Goal: Task Accomplishment & Management: Manage account settings

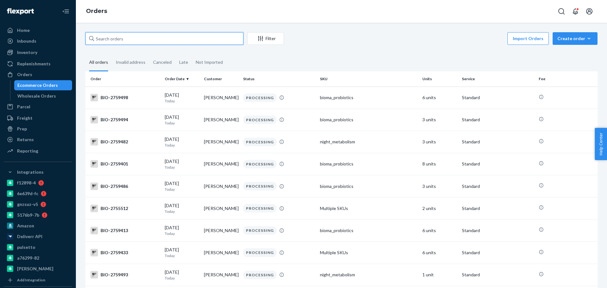
drag, startPoint x: 163, startPoint y: 35, endPoint x: 160, endPoint y: 38, distance: 4.3
click at [162, 36] on input "text" at bounding box center [164, 38] width 158 height 13
paste input "2759805"
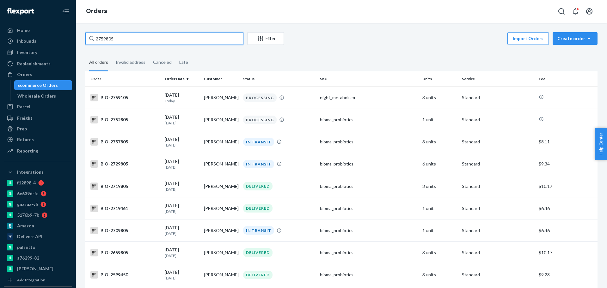
click at [159, 38] on input "2759805" at bounding box center [164, 38] width 158 height 13
paste input "270029"
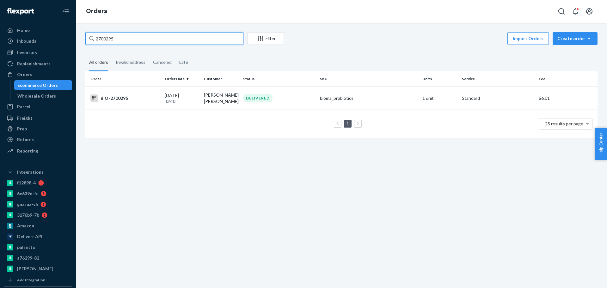
click at [144, 42] on input "2700295" at bounding box center [164, 38] width 158 height 13
paste input "15978"
type input "2715978"
click at [123, 98] on div "BIO-2715978" at bounding box center [124, 98] width 69 height 8
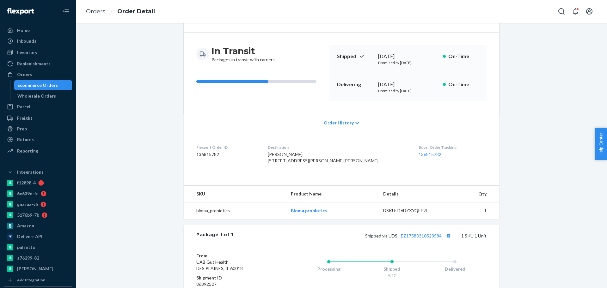
scroll to position [79, 0]
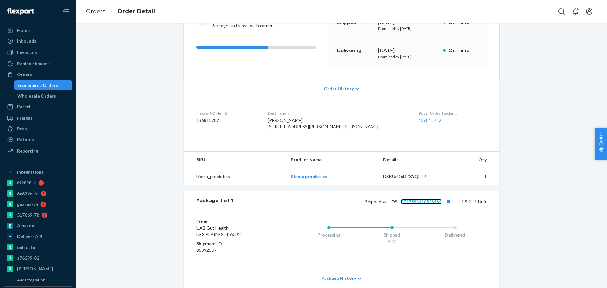
click at [404, 205] on link "EZ17580310523584" at bounding box center [421, 201] width 41 height 5
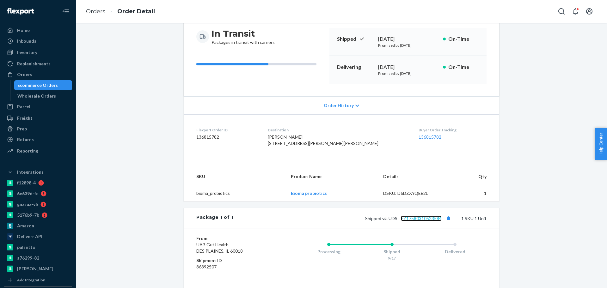
scroll to position [144, 0]
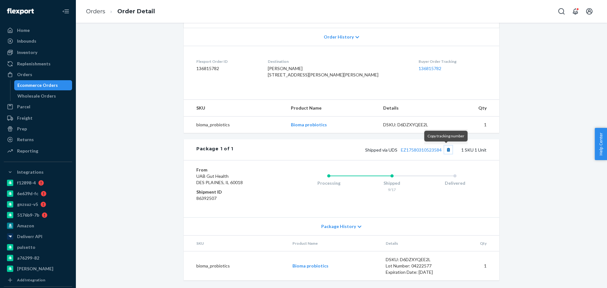
click at [447, 151] on button "Copy tracking number" at bounding box center [448, 150] width 8 height 8
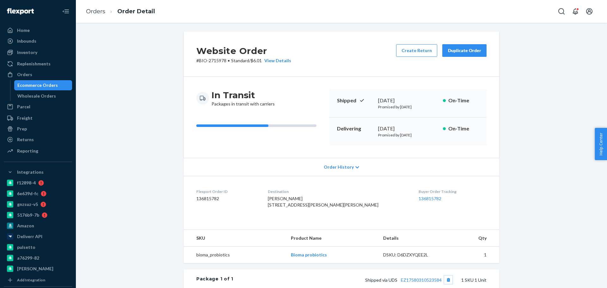
scroll to position [0, 0]
click at [37, 87] on div "Ecommerce Orders" at bounding box center [37, 85] width 40 height 6
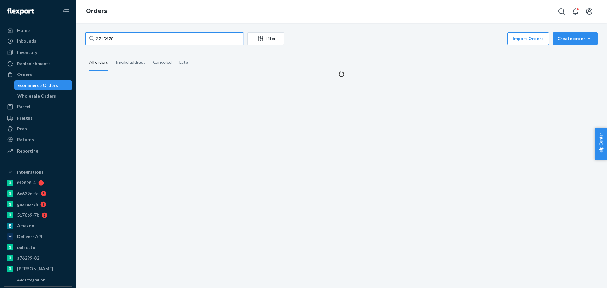
click at [131, 42] on input "2715978" at bounding box center [164, 38] width 158 height 13
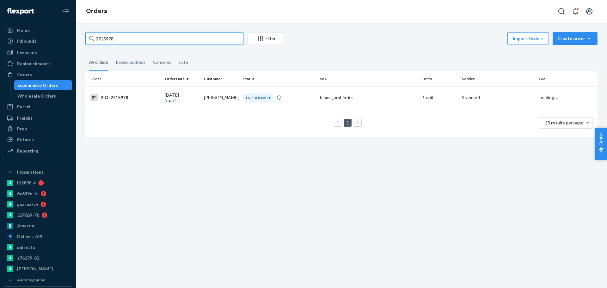
paste input "2650524"
type input "2650524"
click at [138, 101] on div "BIO-2650524" at bounding box center [124, 98] width 69 height 8
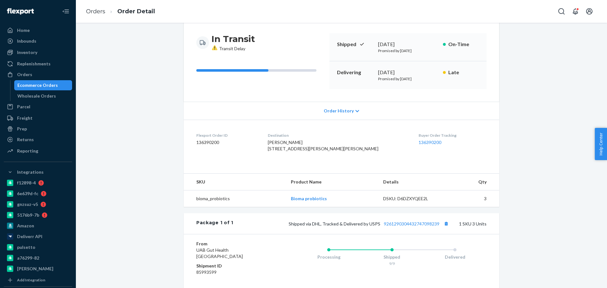
scroll to position [79, 0]
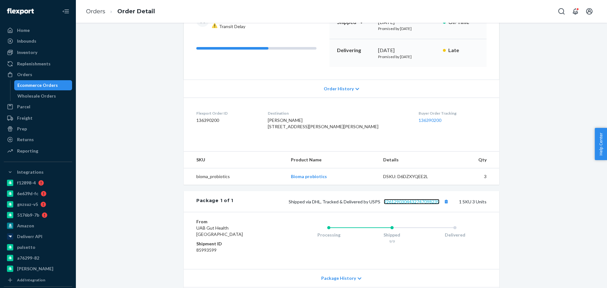
click at [406, 205] on link "9261290304432747098239" at bounding box center [412, 201] width 56 height 5
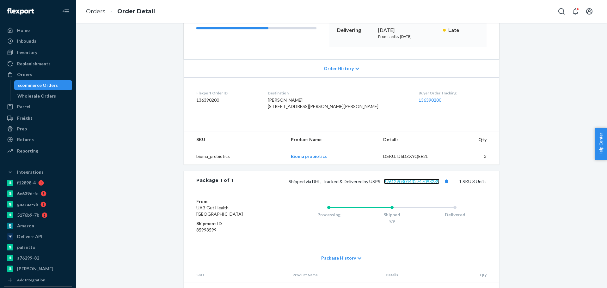
scroll to position [119, 0]
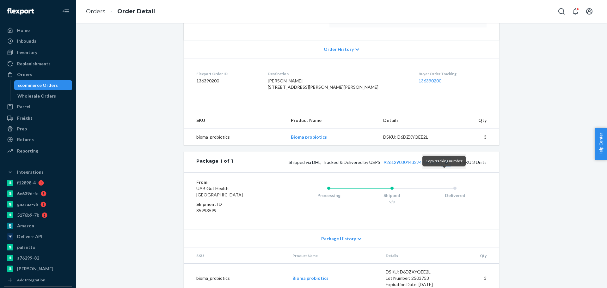
click at [443, 166] on button "Copy tracking number" at bounding box center [446, 162] width 8 height 8
click at [51, 82] on div "Ecommerce Orders" at bounding box center [37, 85] width 40 height 6
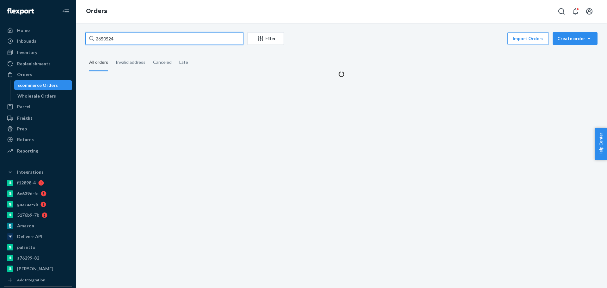
click at [150, 43] on input "2650524" at bounding box center [164, 38] width 158 height 13
paste input "Ashley Bayer"
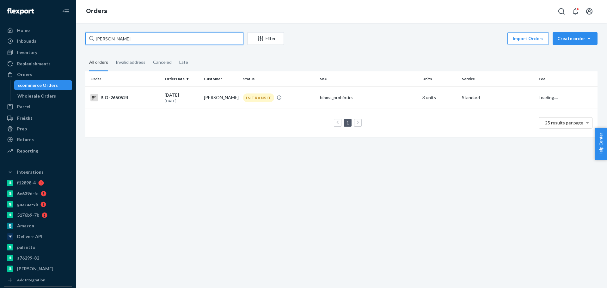
type input "Ashley Bayer"
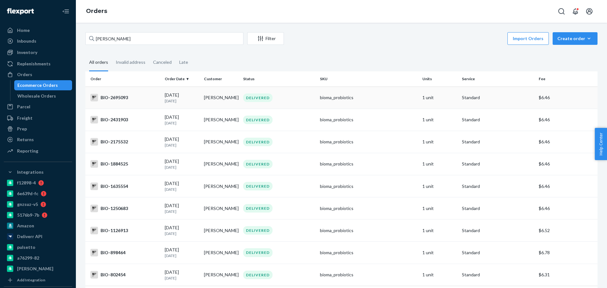
click at [139, 97] on div "BIO-2695093" at bounding box center [124, 98] width 69 height 8
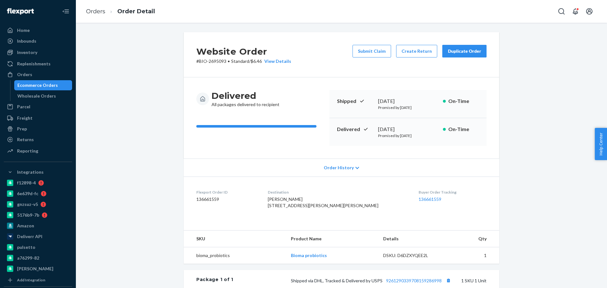
click at [217, 63] on p "# BIO-2695093 • Standard / $6.46 View Details" at bounding box center [243, 61] width 95 height 6
click at [216, 63] on p "# BIO-2695093 • Standard / $6.46 View Details" at bounding box center [243, 61] width 95 height 6
copy p "2695093"
click at [53, 83] on div "Ecommerce Orders" at bounding box center [37, 85] width 40 height 6
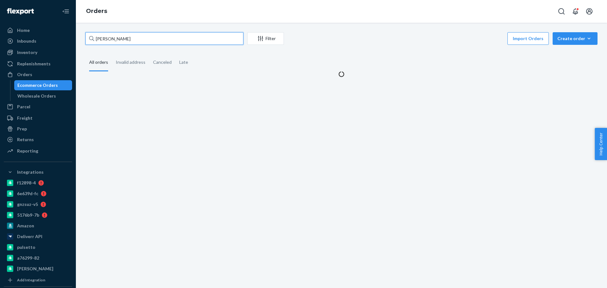
click at [169, 36] on input "Ashley Bayer" at bounding box center [164, 38] width 158 height 13
paste input "2496807"
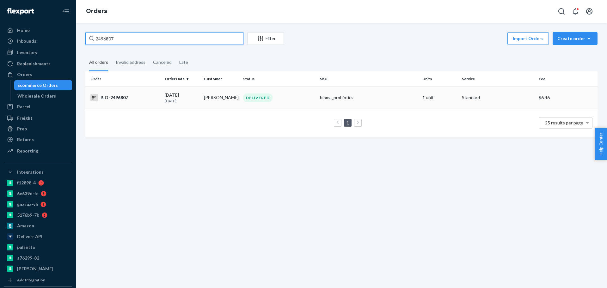
type input "2496807"
click at [149, 97] on div "BIO-2496807" at bounding box center [124, 98] width 69 height 8
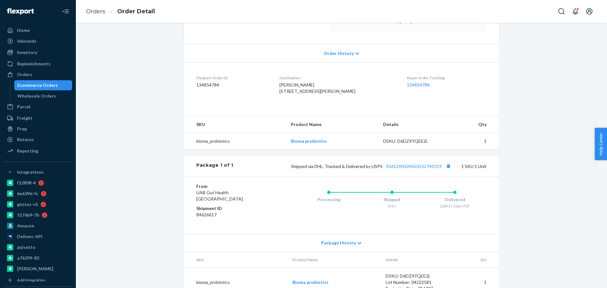
scroll to position [144, 0]
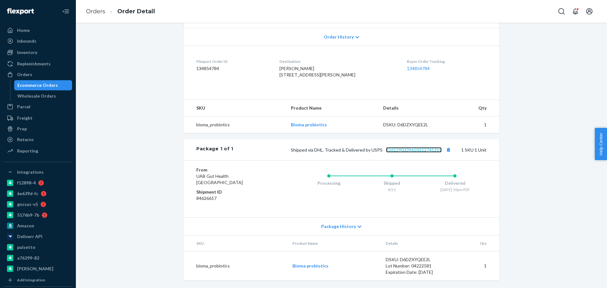
click at [411, 149] on link "9261290339650152745319" at bounding box center [414, 149] width 56 height 5
click at [422, 150] on link "9261290339650152745319" at bounding box center [414, 149] width 56 height 5
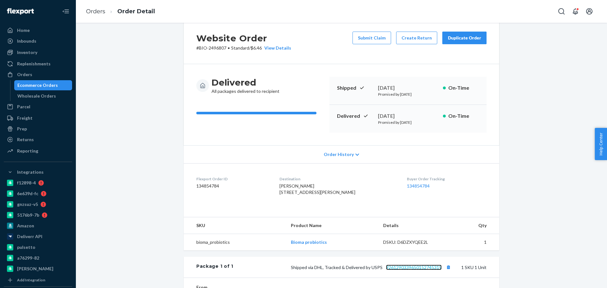
scroll to position [0, 0]
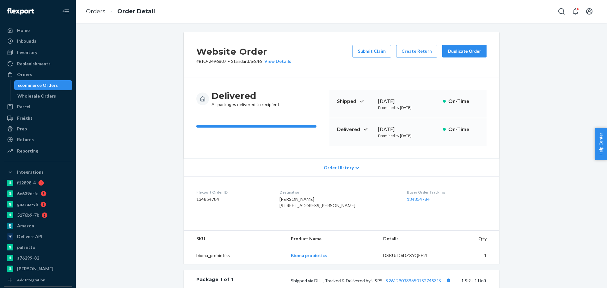
click at [217, 59] on p "# BIO-2496807 • Standard / $6.46 View Details" at bounding box center [243, 61] width 95 height 6
copy p "2496807"
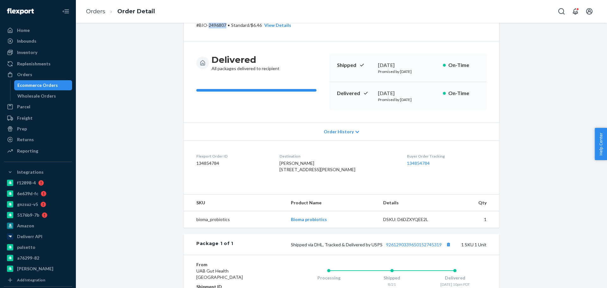
scroll to position [79, 0]
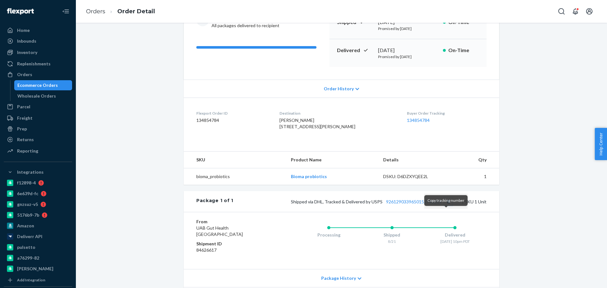
click at [447, 206] on button "Copy tracking number" at bounding box center [448, 202] width 8 height 8
click at [57, 85] on div "Ecommerce Orders" at bounding box center [43, 85] width 57 height 9
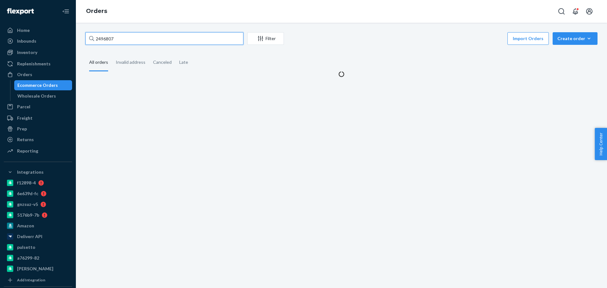
click at [129, 40] on input "2496807" at bounding box center [164, 38] width 158 height 13
paste input "Karen Lou VanderMolen"
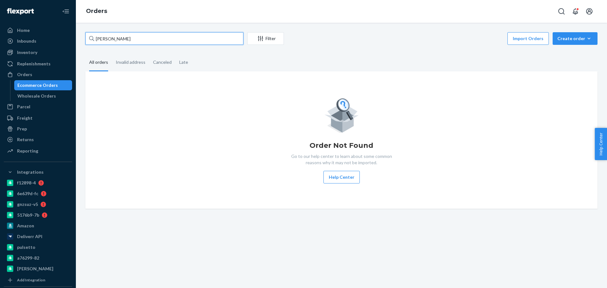
click at [150, 37] on input "Karen Lou VanderMolen" at bounding box center [164, 38] width 158 height 13
paste input "2574967"
type input "2574967"
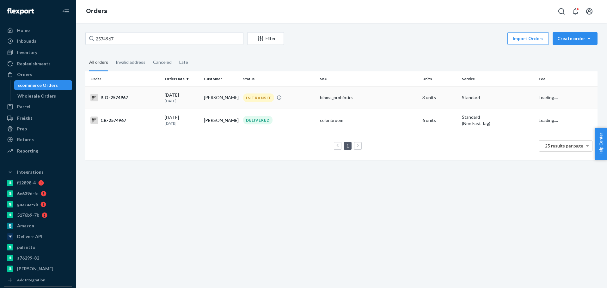
click at [126, 98] on div "BIO-2574967" at bounding box center [124, 98] width 69 height 8
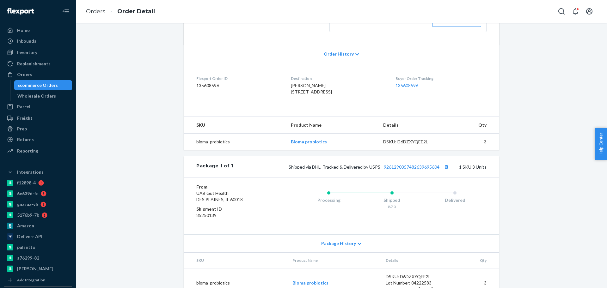
scroll to position [159, 0]
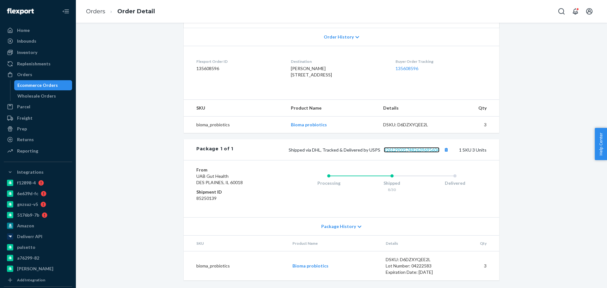
click at [405, 151] on link "9261290357482639695604" at bounding box center [412, 149] width 56 height 5
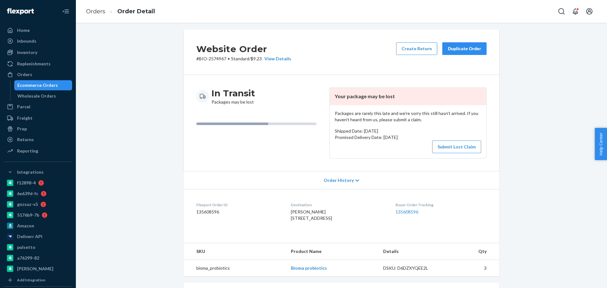
scroll to position [1, 0]
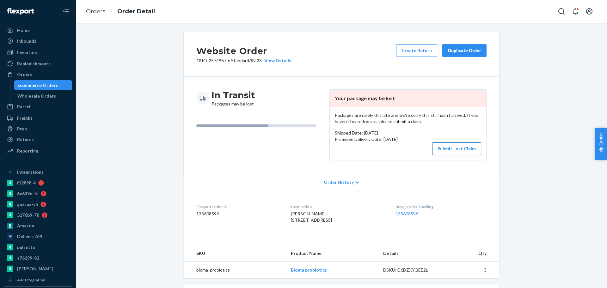
click at [441, 150] on button "Submit Lost Claim" at bounding box center [456, 149] width 49 height 13
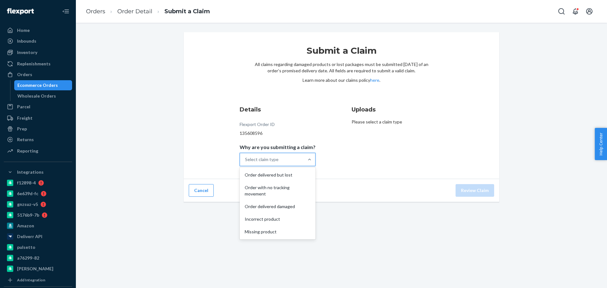
click at [277, 162] on div "Select claim type" at bounding box center [262, 160] width 34 height 6
click at [246, 162] on input "Why are you submitting a claim? option Order delivered but lost focused, 1 of 5…" at bounding box center [245, 160] width 1 height 6
click at [276, 188] on div "Order with no tracking movement" at bounding box center [277, 190] width 73 height 19
click at [246, 163] on input "Why are you submitting a claim? option Order with no tracking movement focused,…" at bounding box center [245, 160] width 1 height 6
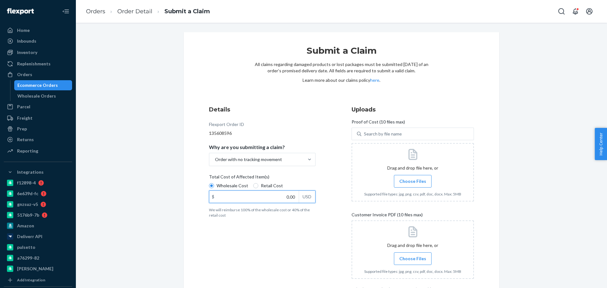
click at [276, 195] on input "0.00" at bounding box center [253, 197] width 89 height 12
paste input "69.36"
type input "69.36"
click at [420, 182] on span "Choose Files" at bounding box center [412, 181] width 27 height 6
click at [413, 182] on input "Choose Files" at bounding box center [413, 181] width 0 height 7
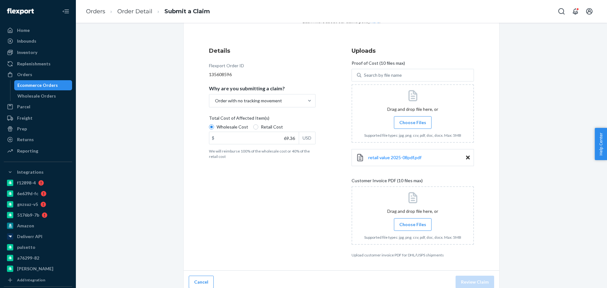
scroll to position [65, 0]
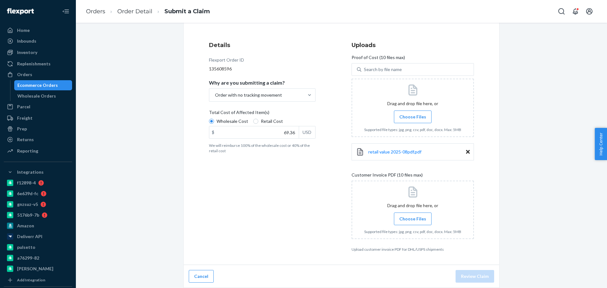
click at [406, 217] on span "Choose Files" at bounding box center [412, 219] width 27 height 6
click at [413, 217] on input "Choose Files" at bounding box center [413, 219] width 0 height 7
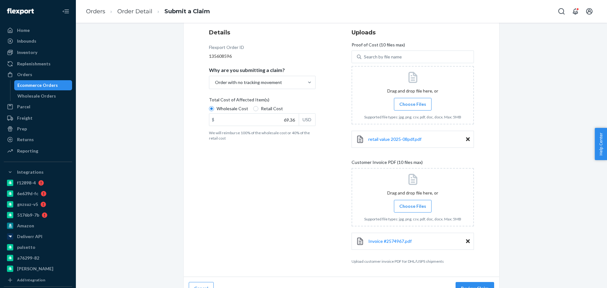
scroll to position [89, 0]
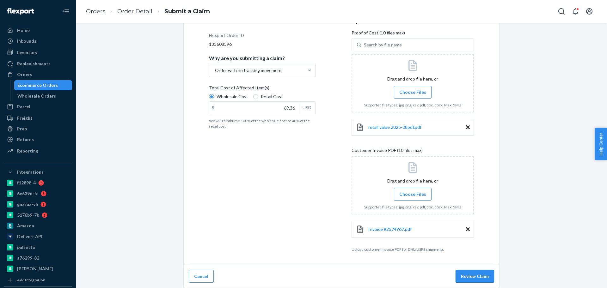
click at [480, 275] on button "Review Claim" at bounding box center [475, 276] width 39 height 13
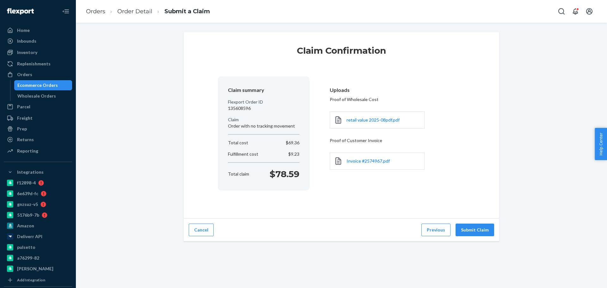
scroll to position [0, 0]
click at [470, 227] on button "Submit Claim" at bounding box center [475, 230] width 39 height 13
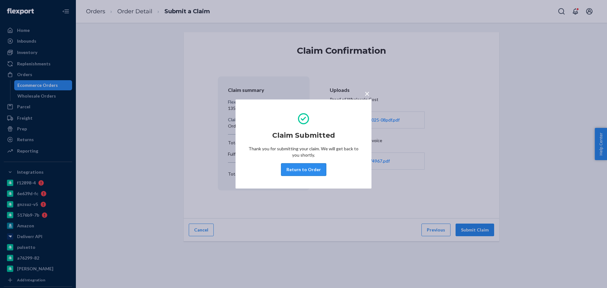
click at [312, 173] on button "Return to Order" at bounding box center [303, 169] width 45 height 13
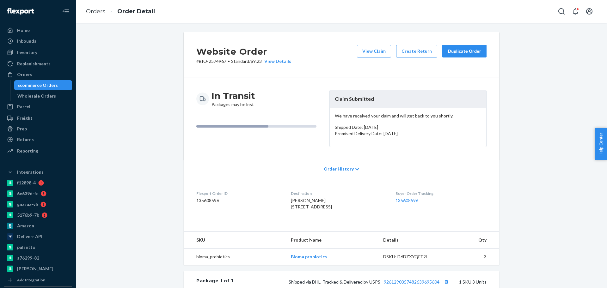
scroll to position [139, 0]
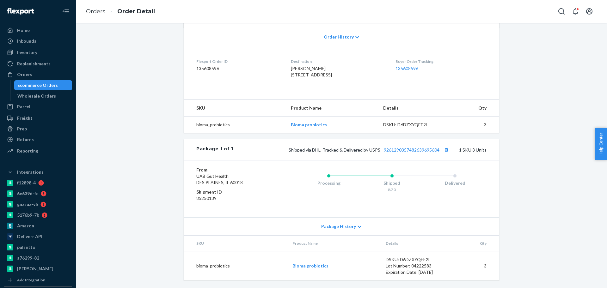
drag, startPoint x: 38, startPoint y: 82, endPoint x: 76, endPoint y: 81, distance: 37.3
click at [38, 82] on div "Ecommerce Orders" at bounding box center [37, 85] width 40 height 6
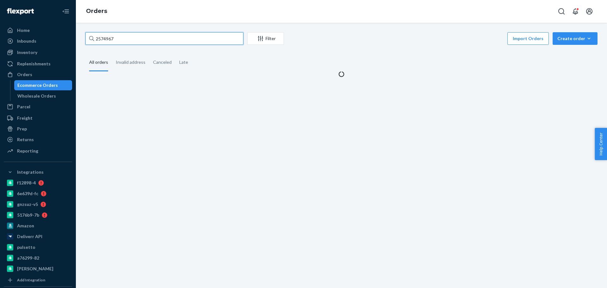
click at [174, 38] on input "2574967" at bounding box center [164, 38] width 158 height 13
paste input "Marcela Medina"
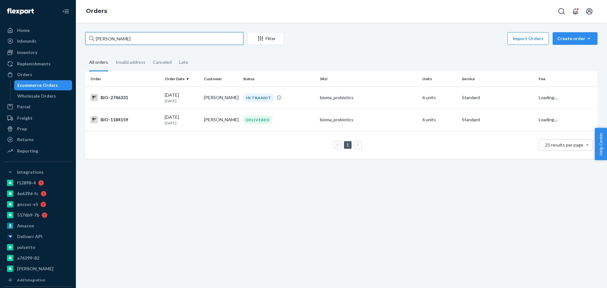
type input "Marcela Medina"
click at [139, 97] on div "BIO-2746331" at bounding box center [124, 98] width 69 height 8
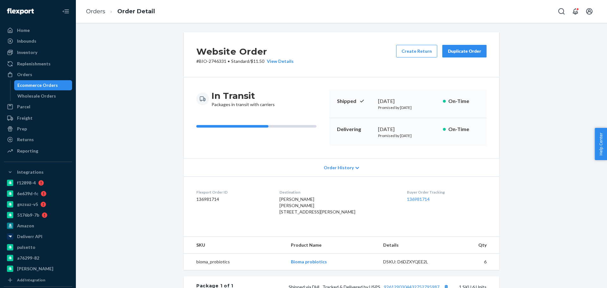
click at [216, 63] on p "# BIO-2746331 • Standard / $11.50 View Details" at bounding box center [244, 61] width 97 height 6
copy p "2746331"
click at [58, 88] on div "Ecommerce Orders" at bounding box center [43, 85] width 57 height 9
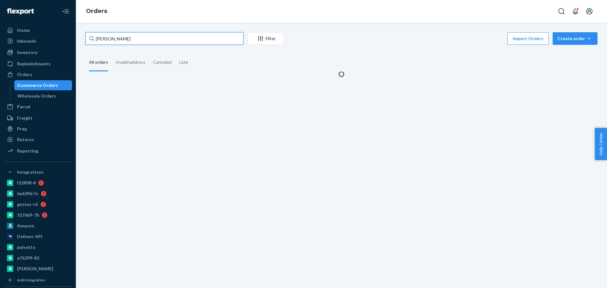
click at [171, 44] on input "Marcela Medina" at bounding box center [164, 38] width 158 height 13
paste input "2721956"
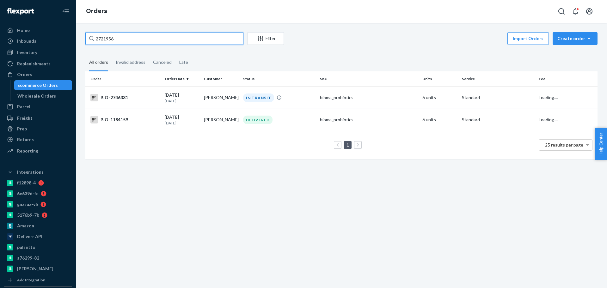
type input "2721956"
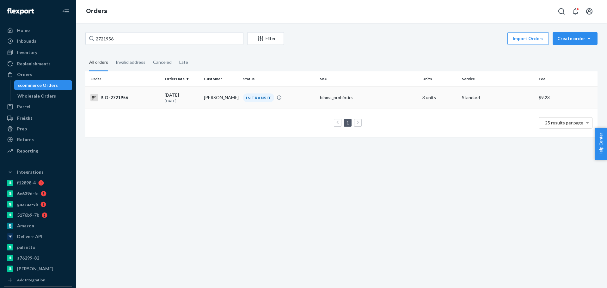
click at [150, 101] on div "BIO-2721956" at bounding box center [124, 98] width 69 height 8
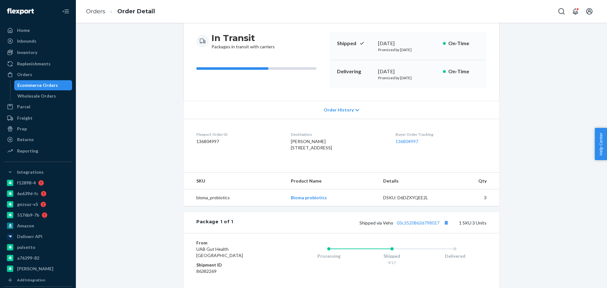
scroll to position [79, 0]
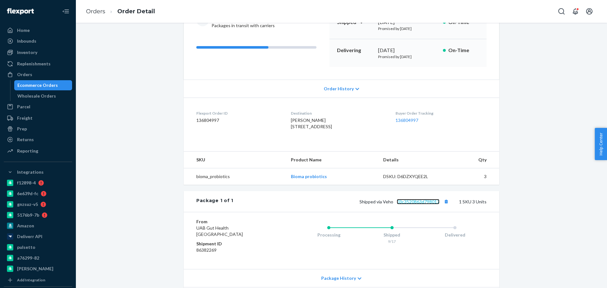
click at [408, 205] on link "03c3520863d798017" at bounding box center [418, 201] width 43 height 5
click at [419, 205] on link "03c3520863d798017" at bounding box center [418, 201] width 43 height 5
click at [52, 84] on div "Ecommerce Orders" at bounding box center [37, 85] width 40 height 6
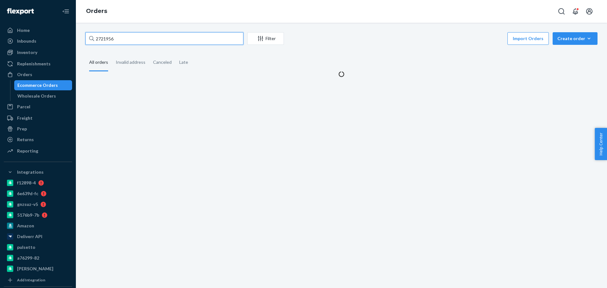
click at [155, 38] on input "2721956" at bounding box center [164, 38] width 158 height 13
paste input "602673"
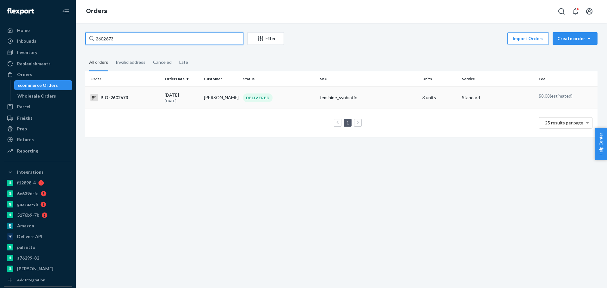
type input "2602673"
click at [124, 99] on div "BIO-2602673" at bounding box center [124, 98] width 69 height 8
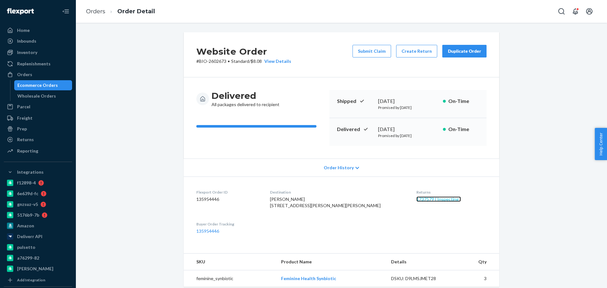
click at [420, 201] on link "1737579 ( Inspecting )" at bounding box center [438, 199] width 45 height 5
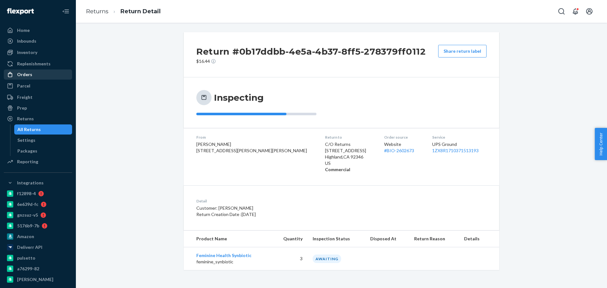
click at [33, 75] on div "Orders" at bounding box center [37, 74] width 67 height 9
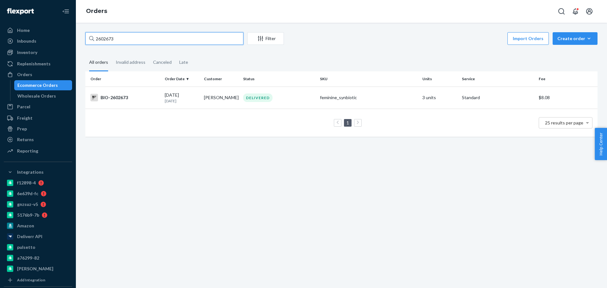
click at [138, 37] on input "2602673" at bounding box center [164, 38] width 158 height 13
paste input "4103"
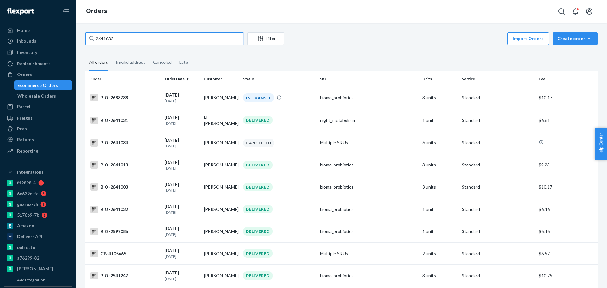
click at [121, 37] on input "2641033" at bounding box center [164, 38] width 158 height 13
paste input "2695397"
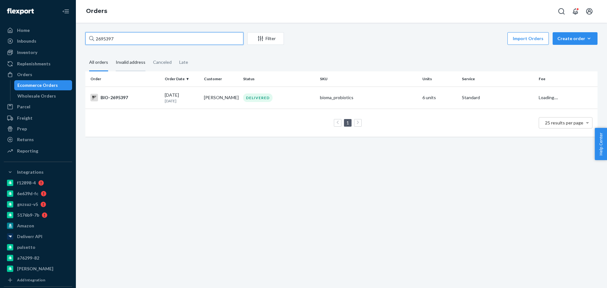
type input "2695397"
click at [134, 100] on div "BIO-2695397" at bounding box center [124, 98] width 69 height 8
click at [134, 100] on div "2695397 Filter Import Orders Create order Ecommerce order Removal order All ord…" at bounding box center [341, 156] width 531 height 266
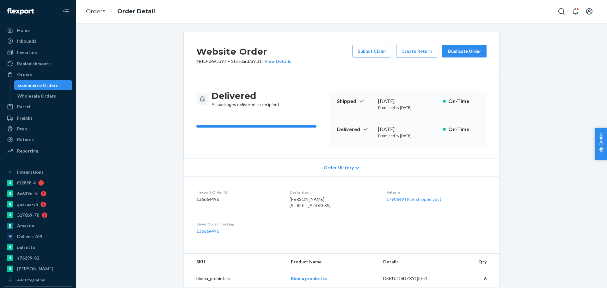
click at [157, 148] on div "Website Order # BIO-2695397 • Standard / $9.31 View Details Submit Claim Create…" at bounding box center [342, 237] width 522 height 410
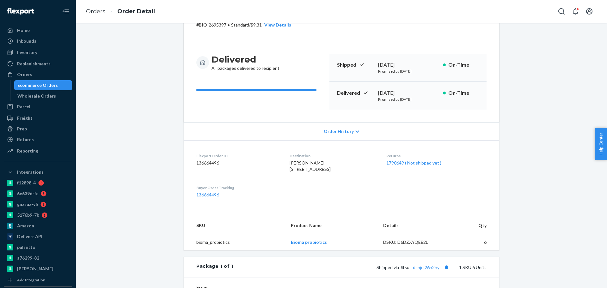
scroll to position [79, 0]
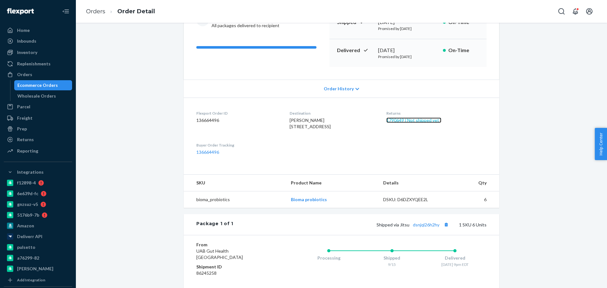
click at [414, 120] on link "1790649 ( Not shipped yet )" at bounding box center [413, 120] width 55 height 5
click at [414, 120] on div "Website Order # BIO-2695397 • Standard / $9.31 View Details Submit Claim Create…" at bounding box center [341, 156] width 531 height 266
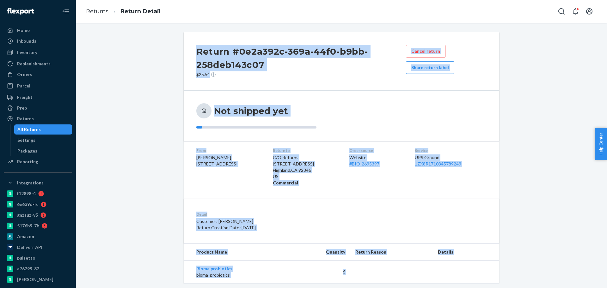
click at [169, 141] on div "Return #0e2a392c-369a-44f0-b9bb-258deb143c07 $25.54 Cancel return Share return …" at bounding box center [342, 157] width 522 height 251
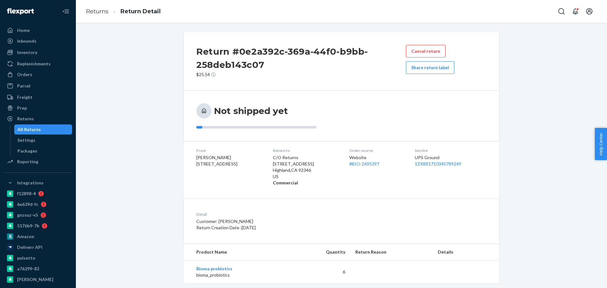
click at [169, 141] on div "Return #0e2a392c-369a-44f0-b9bb-258deb143c07 $25.54 Cancel return Share return …" at bounding box center [342, 157] width 522 height 251
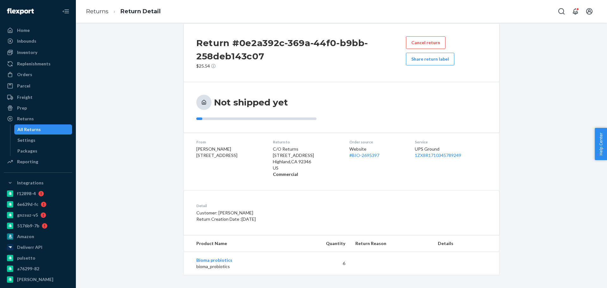
scroll to position [11, 0]
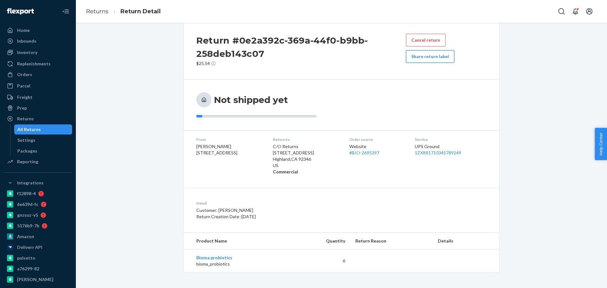
click at [428, 59] on button "Share return label" at bounding box center [430, 56] width 48 height 13
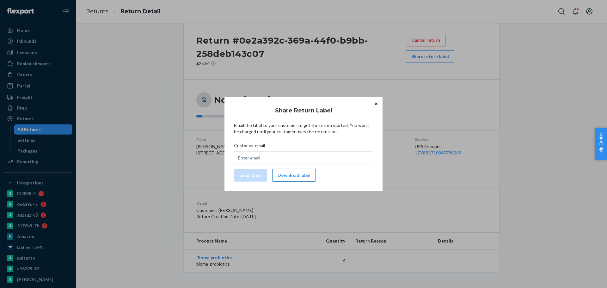
click at [300, 177] on button "Download label" at bounding box center [294, 175] width 44 height 13
click at [300, 177] on dl "From Nadine Finger 127 M St Seaside Park, NJ 08752-1324 Return to C/O Returns 2…" at bounding box center [342, 155] width 316 height 51
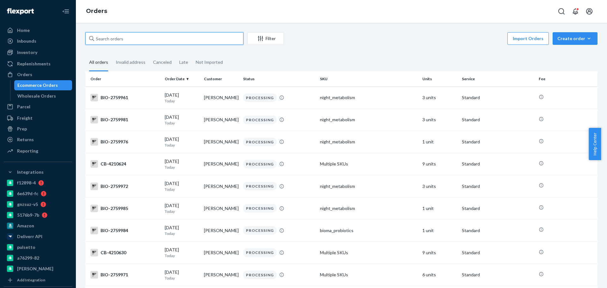
click at [161, 36] on input "text" at bounding box center [164, 38] width 158 height 13
paste input "2627272"
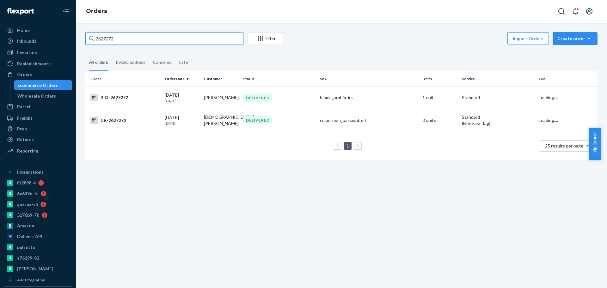
type input "2627272"
click at [148, 98] on div "BIO-2627272" at bounding box center [124, 98] width 69 height 8
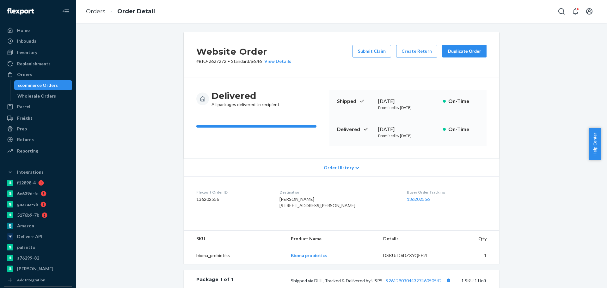
click at [39, 83] on div "Ecommerce Orders" at bounding box center [37, 85] width 40 height 6
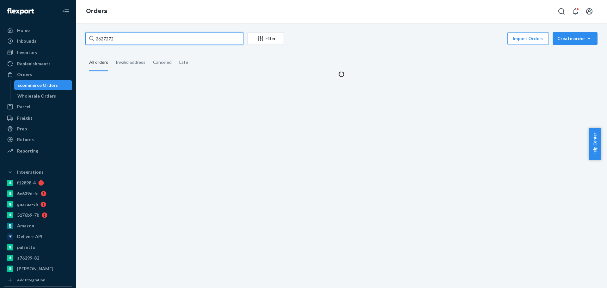
click at [138, 37] on input "2627272" at bounding box center [164, 38] width 158 height 13
paste input "748138"
type input "2748138"
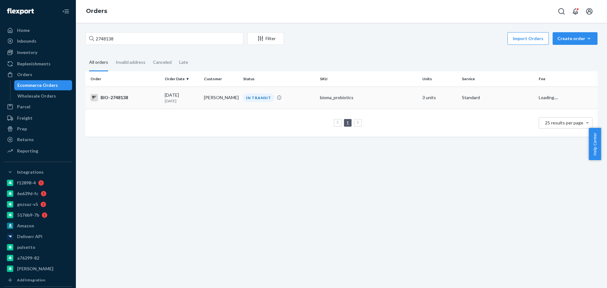
click at [138, 98] on div "BIO-2748138" at bounding box center [124, 98] width 69 height 8
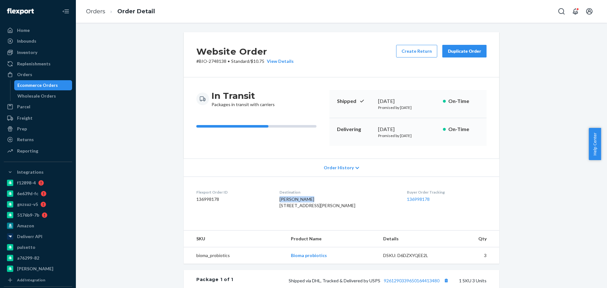
drag, startPoint x: 314, startPoint y: 199, endPoint x: 283, endPoint y: 201, distance: 31.0
click at [283, 201] on dl "Flexport Order ID 136998178 Destination Allie pettitt 3815 SW Jerald Way Portla…" at bounding box center [342, 200] width 316 height 47
copy span "Allie pettitt"
click at [417, 51] on button "Create Return" at bounding box center [416, 51] width 41 height 13
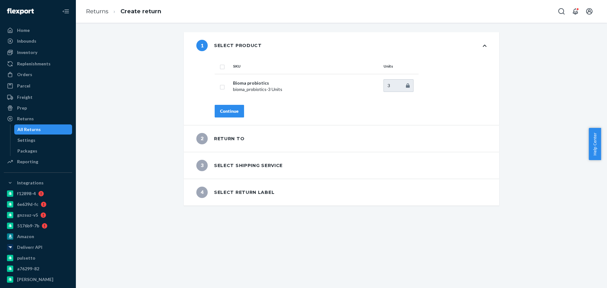
click at [220, 68] on input "checkbox" at bounding box center [222, 66] width 5 height 7
checkbox input "true"
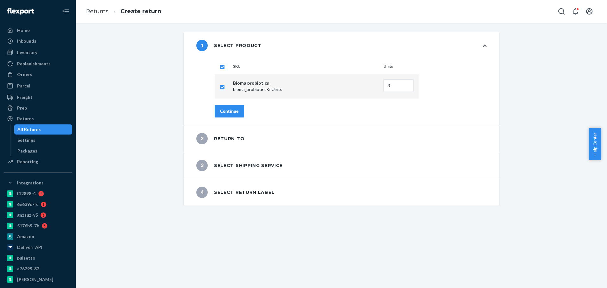
click at [221, 109] on div "Continue" at bounding box center [229, 111] width 19 height 6
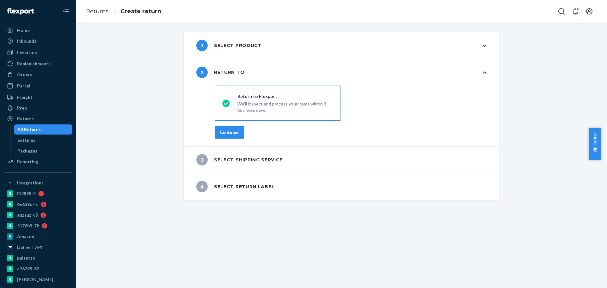
click at [227, 130] on div "Continue" at bounding box center [229, 132] width 19 height 6
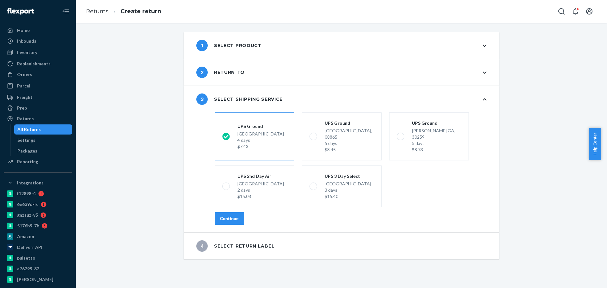
click at [225, 216] on div "Continue" at bounding box center [229, 219] width 19 height 6
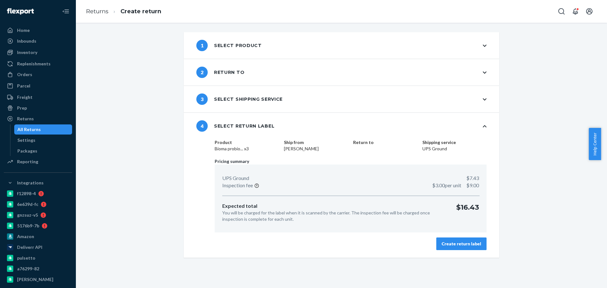
click at [465, 238] on button "Create return label" at bounding box center [461, 244] width 50 height 13
click at [465, 238] on div "1 Select product 2 Return to 3 Select shipping service 4 Select return label Pr…" at bounding box center [341, 156] width 531 height 266
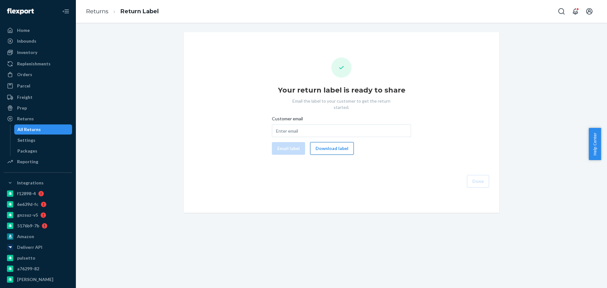
click at [337, 142] on button "Download label" at bounding box center [332, 148] width 44 height 13
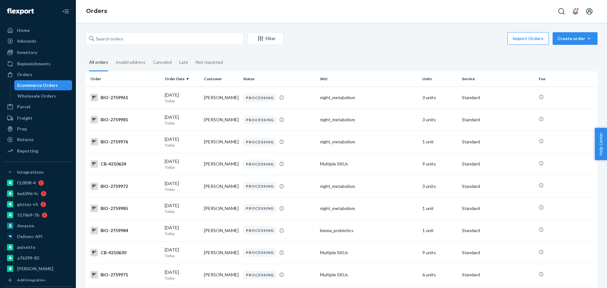
click at [332, 44] on div "Import Orders Create order Ecommerce order Removal order" at bounding box center [443, 39] width 310 height 14
click at [324, 32] on div "Filter Import Orders Create order Ecommerce order Removal order All orders Inva…" at bounding box center [341, 156] width 531 height 266
drag, startPoint x: 339, startPoint y: 37, endPoint x: 343, endPoint y: 37, distance: 4.1
click at [341, 37] on div "Import Orders Create order Ecommerce order Removal order" at bounding box center [443, 39] width 310 height 14
click at [320, 32] on div "Filter Import Orders Create order Ecommerce order Removal order All orders Inva…" at bounding box center [341, 156] width 531 height 266
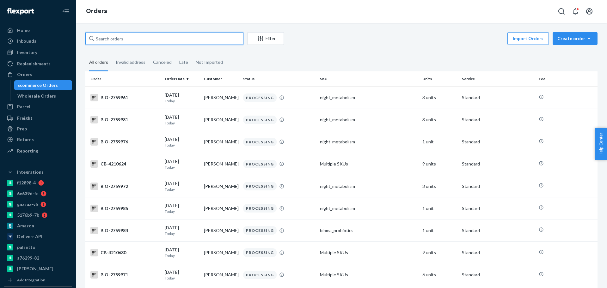
click at [156, 44] on input "text" at bounding box center [164, 38] width 158 height 13
paste input "bm7057@aol.com"
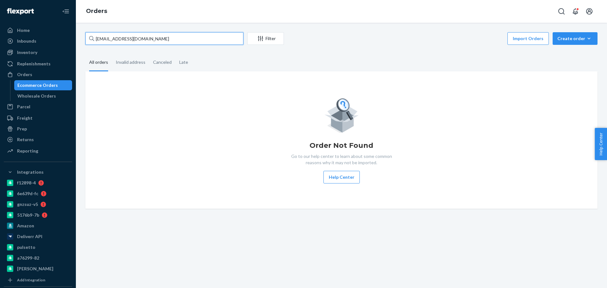
click at [147, 40] on input "bm7057@aol.com" at bounding box center [164, 38] width 158 height 13
paste input "2687332"
type input "2687332"
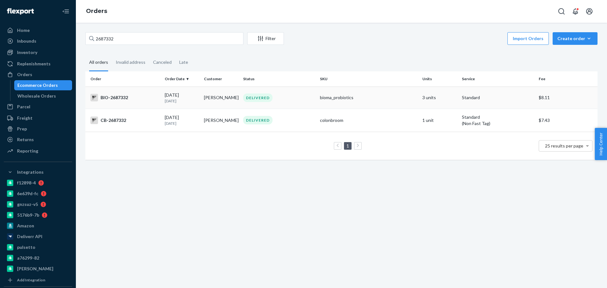
click at [135, 97] on div "BIO-2687332" at bounding box center [124, 98] width 69 height 8
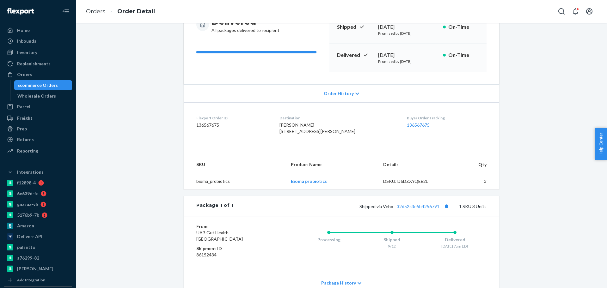
scroll to position [104, 0]
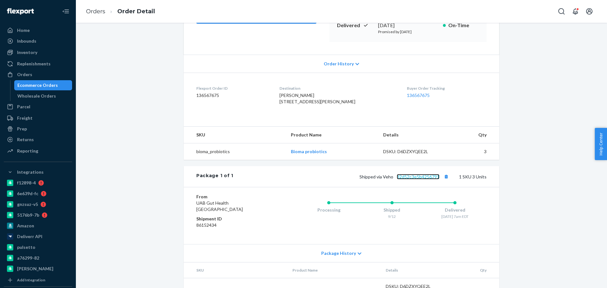
click at [424, 180] on link "32d52c3e5b4256791" at bounding box center [418, 176] width 43 height 5
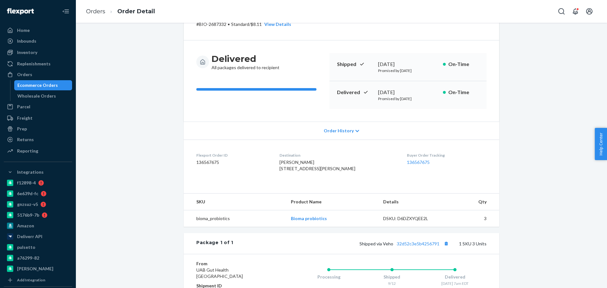
scroll to position [144, 0]
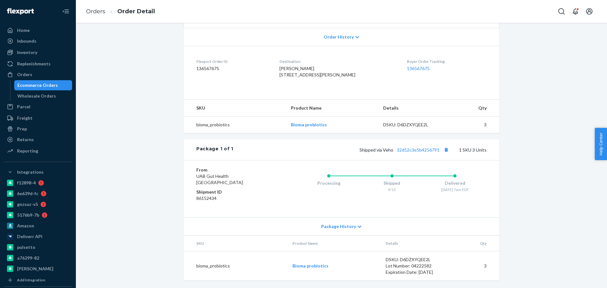
click at [39, 84] on div "Ecommerce Orders" at bounding box center [37, 85] width 40 height 6
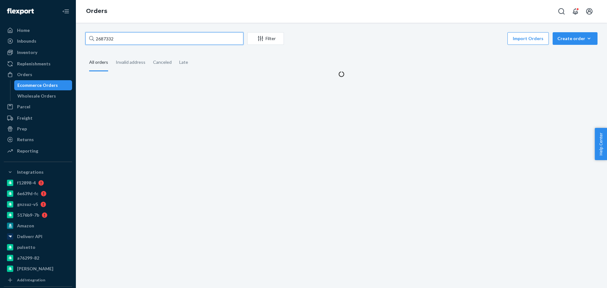
click at [145, 40] on input "2687332" at bounding box center [164, 38] width 158 height 13
paste input "1966714"
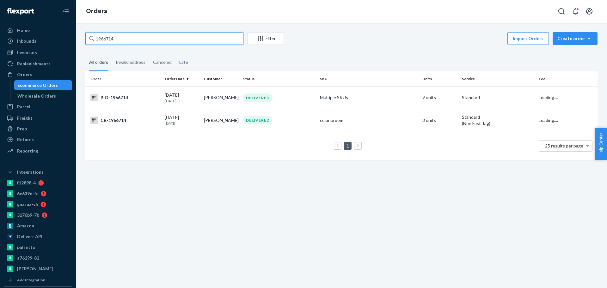
type input "1966714"
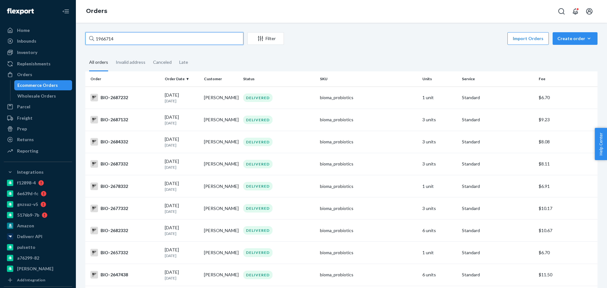
click at [144, 39] on input "1966714" at bounding box center [164, 38] width 158 height 13
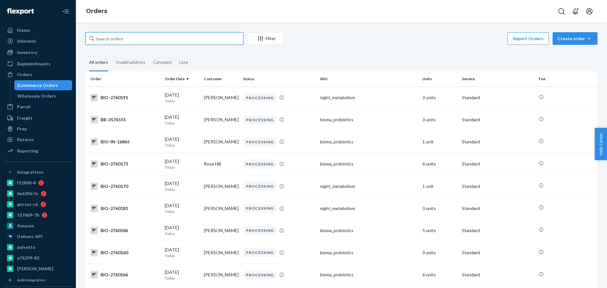
paste input "1966714"
type input "1966714"
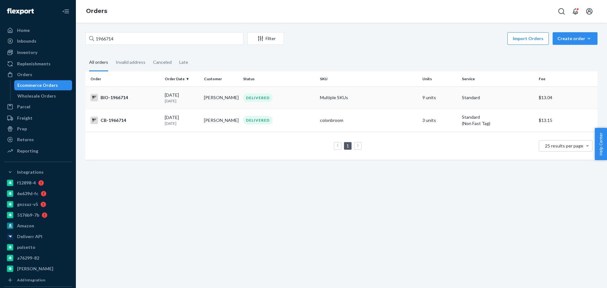
click at [137, 97] on div "BIO-1966714" at bounding box center [124, 98] width 69 height 8
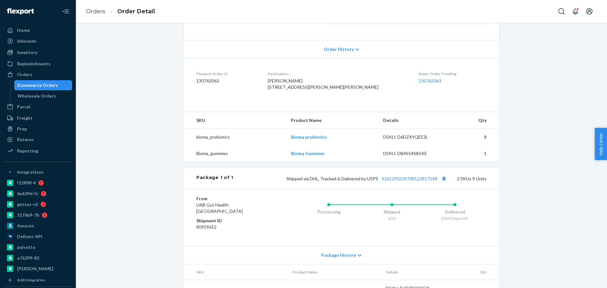
scroll to position [40, 0]
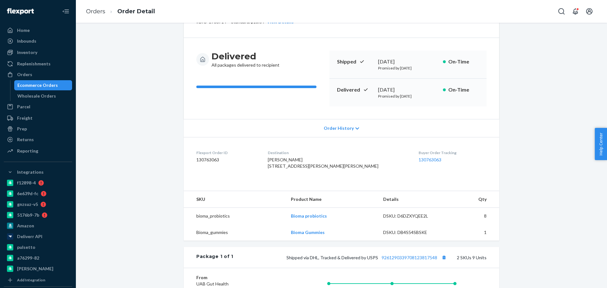
drag, startPoint x: 408, startPoint y: 89, endPoint x: 372, endPoint y: 90, distance: 35.7
click at [372, 90] on div "Delivered June 27, 2025 Promised by July 2, 2025 On-Time" at bounding box center [407, 93] width 157 height 28
copy div "June 27, 2025"
click at [441, 262] on button "Copy tracking number" at bounding box center [444, 258] width 8 height 8
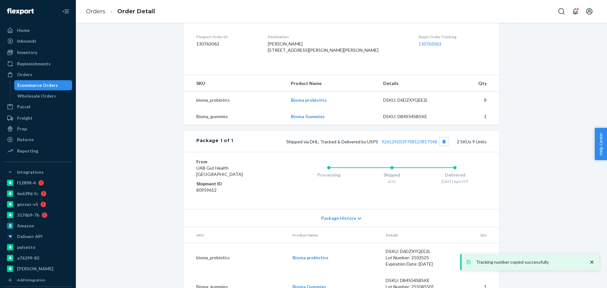
scroll to position [158, 0]
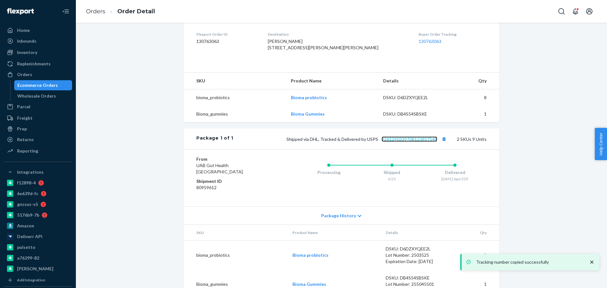
click at [429, 142] on link "9261290339708123817548" at bounding box center [410, 139] width 56 height 5
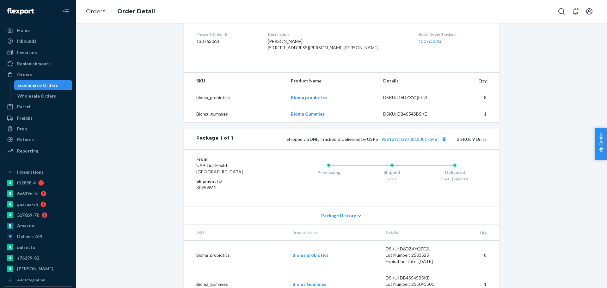
click at [49, 83] on div "Ecommerce Orders" at bounding box center [37, 85] width 40 height 6
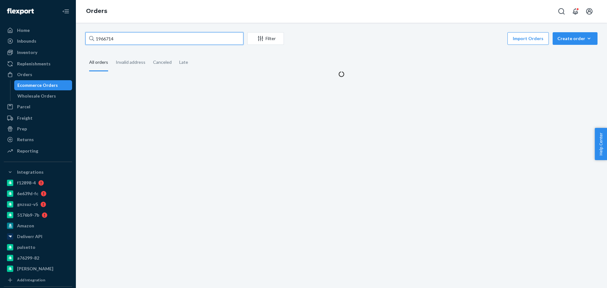
click at [151, 41] on input "1966714" at bounding box center [164, 38] width 158 height 13
paste input "2652282"
type input "2652282"
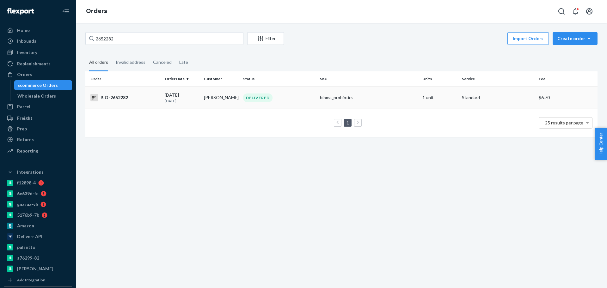
click at [126, 95] on div "BIO-2652282" at bounding box center [124, 98] width 69 height 8
click at [126, 95] on div "2652282 Filter Import Orders Create order Ecommerce order Removal order All ord…" at bounding box center [341, 156] width 531 height 266
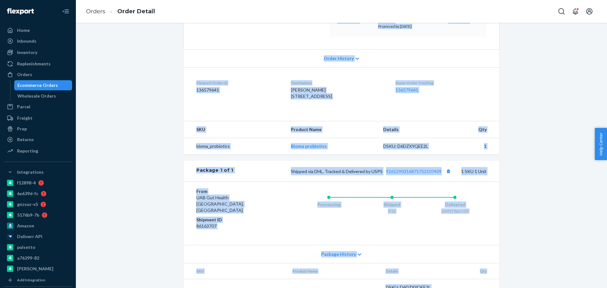
scroll to position [119, 0]
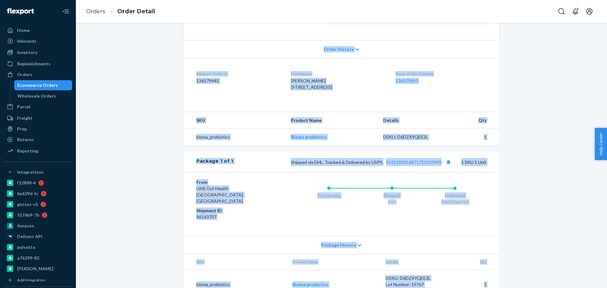
click at [144, 131] on div "Website Order # BIO-2652282 • Standard / $6.70 View Details Submit Claim Create…" at bounding box center [342, 110] width 522 height 393
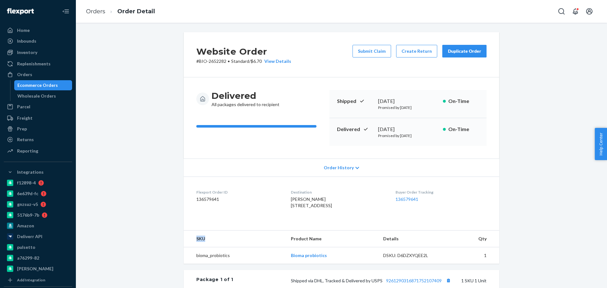
scroll to position [79, 0]
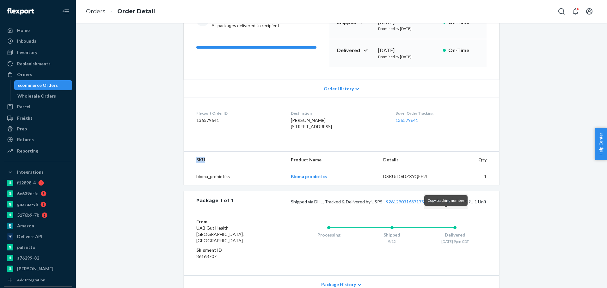
click at [447, 206] on button "Copy tracking number" at bounding box center [448, 202] width 8 height 8
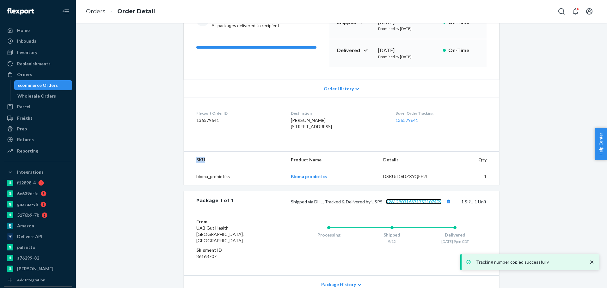
click at [422, 205] on link "9261290316871752107409" at bounding box center [414, 201] width 56 height 5
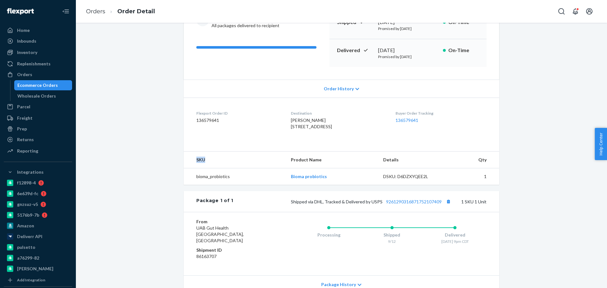
click at [60, 86] on div "Ecommerce Orders" at bounding box center [43, 85] width 57 height 9
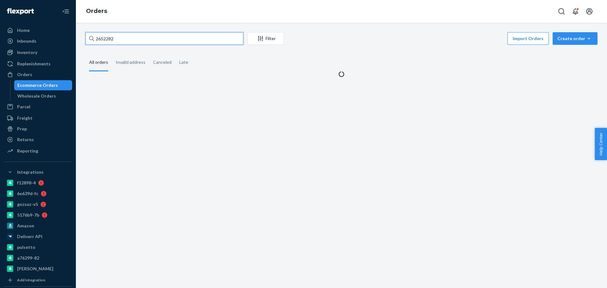
click at [151, 40] on input "2652282" at bounding box center [164, 38] width 158 height 13
paste input "2587353"
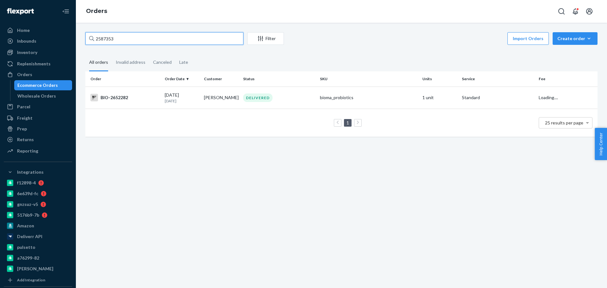
type input "2587353"
click at [121, 97] on div "BIO-2587353" at bounding box center [124, 98] width 69 height 8
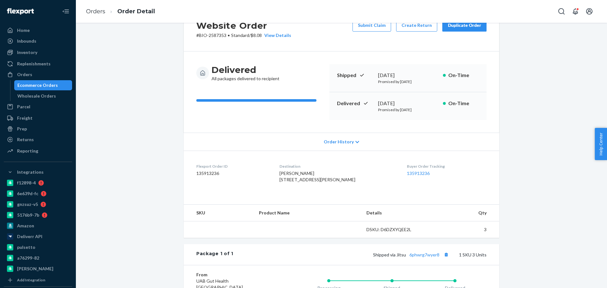
scroll to position [79, 0]
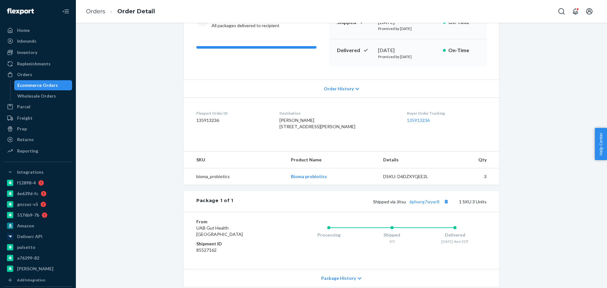
click at [412, 209] on div "Package 1 of 1 Shipped via Jitsu 6phwrg7wyer8 1 SKU 3 Units" at bounding box center [342, 201] width 316 height 21
click at [415, 205] on link "6phwrg7wyer8" at bounding box center [424, 201] width 30 height 5
click at [51, 84] on div "Ecommerce Orders" at bounding box center [37, 85] width 40 height 6
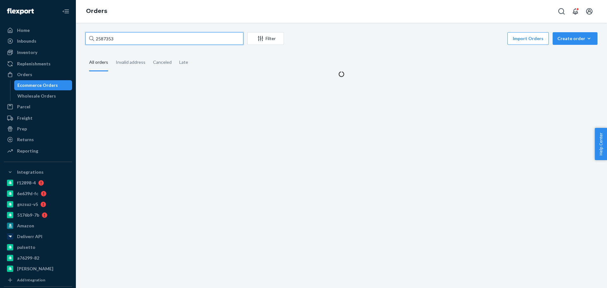
click at [142, 40] on input "2587353" at bounding box center [164, 38] width 158 height 13
paste input "2739635"
type input "2739635"
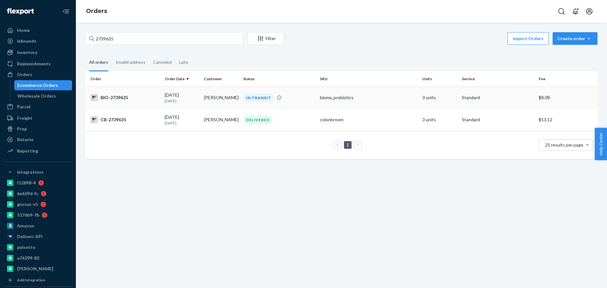
click at [126, 97] on div "BIO-2739635" at bounding box center [124, 98] width 69 height 8
click at [126, 97] on div "2739635 Filter Import Orders Create order Ecommerce order Removal order All ord…" at bounding box center [341, 156] width 531 height 266
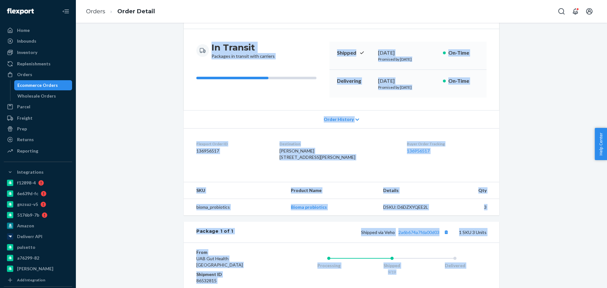
scroll to position [79, 0]
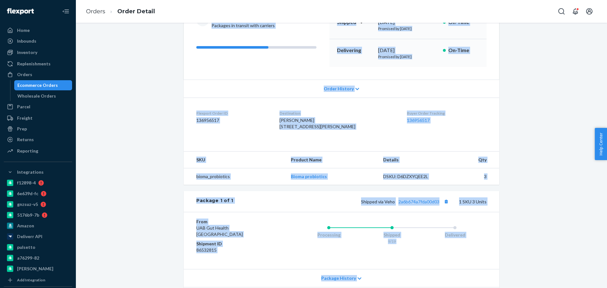
click at [199, 132] on div "Flexport Order ID 136956517" at bounding box center [232, 122] width 73 height 22
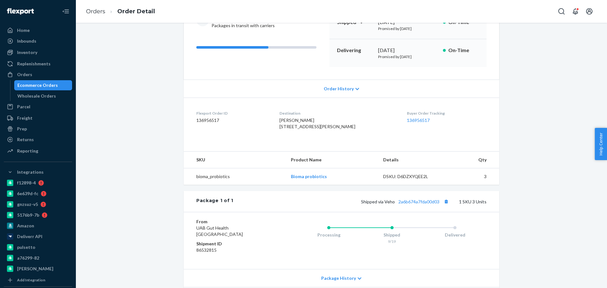
drag, startPoint x: 50, startPoint y: 88, endPoint x: 66, endPoint y: 80, distance: 17.4
click at [50, 88] on div "Ecommerce Orders" at bounding box center [37, 85] width 40 height 6
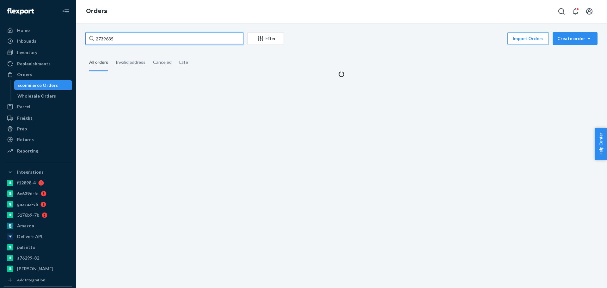
click at [172, 40] on input "2739635" at bounding box center [164, 38] width 158 height 13
paste input "578501"
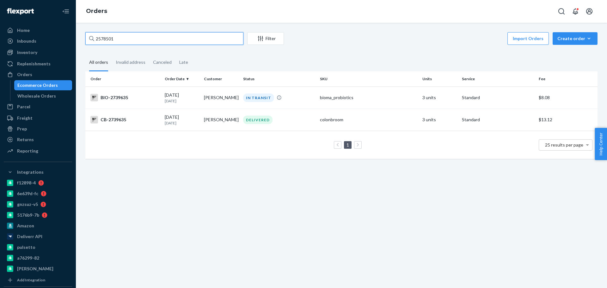
type input "2578501"
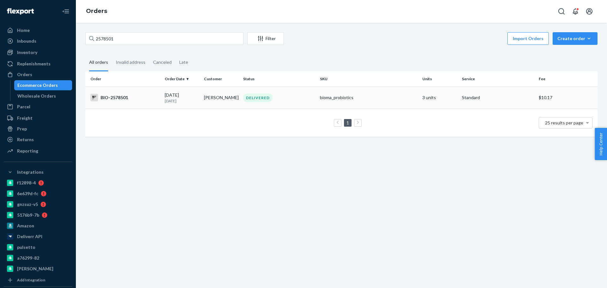
click at [117, 92] on td "BIO-2578501" at bounding box center [123, 98] width 77 height 22
click at [117, 92] on div "2578501 Filter Import Orders Create order Ecommerce order Removal order All ord…" at bounding box center [341, 156] width 531 height 266
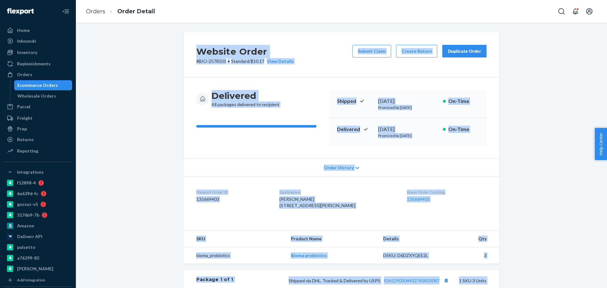
click at [156, 107] on div "Website Order # BIO-2578501 • Standard / $10.17 View Details Submit Claim Creat…" at bounding box center [342, 225] width 522 height 387
click at [155, 107] on div "Website Order # BIO-2578501 • Standard / $10.17 View Details Submit Claim Creat…" at bounding box center [342, 225] width 522 height 387
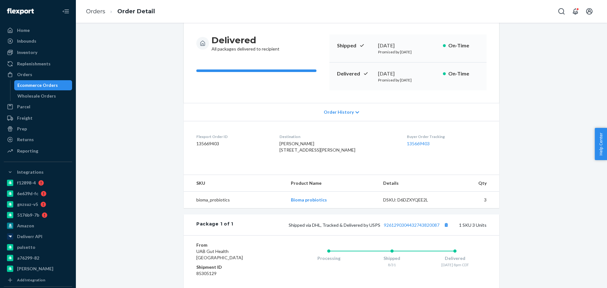
scroll to position [119, 0]
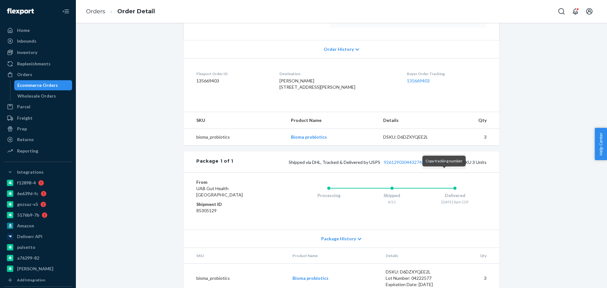
click at [445, 166] on button "Copy tracking number" at bounding box center [446, 162] width 8 height 8
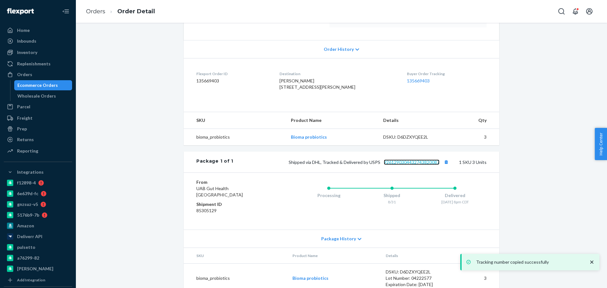
click at [423, 165] on link "9261290304432743820087" at bounding box center [412, 162] width 56 height 5
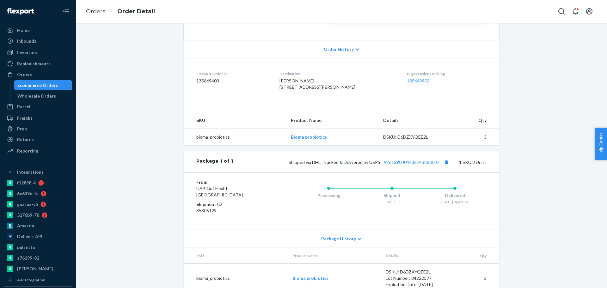
click at [52, 86] on div "Ecommerce Orders" at bounding box center [37, 85] width 40 height 6
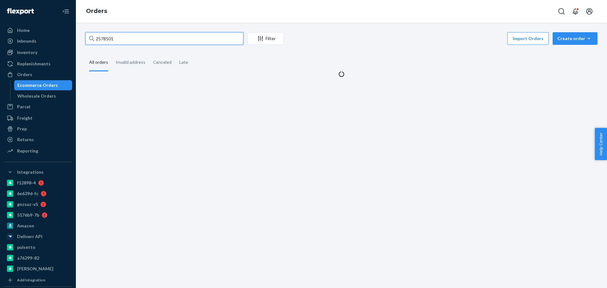
click at [147, 39] on input "2578501" at bounding box center [164, 38] width 158 height 13
paste input "273886"
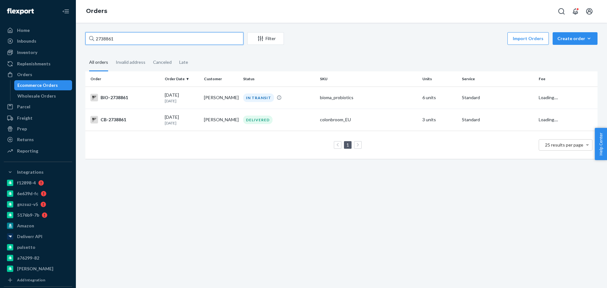
type input "2738861"
click at [127, 97] on div "BIO-2738861" at bounding box center [124, 98] width 69 height 8
click at [127, 97] on div "2738861 Filter Import Orders Create order Ecommerce order Removal order All ord…" at bounding box center [341, 156] width 531 height 266
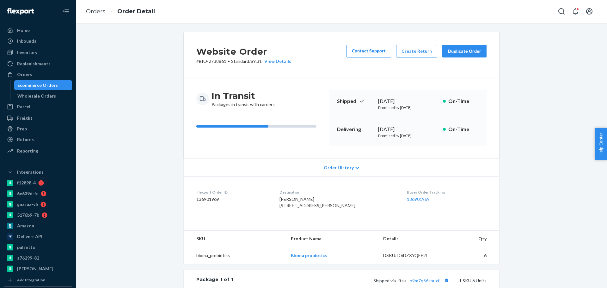
click at [147, 166] on div "Website Order # BIO-2738861 • Standard / $9.31 View Details Contact Support Cre…" at bounding box center [342, 225] width 522 height 387
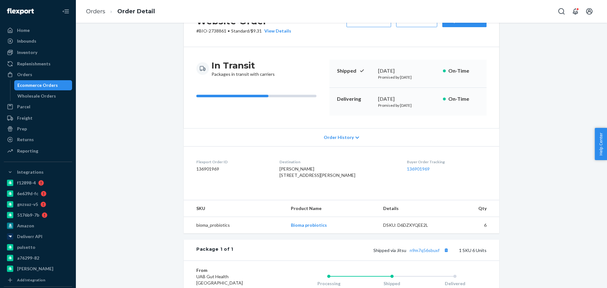
scroll to position [79, 0]
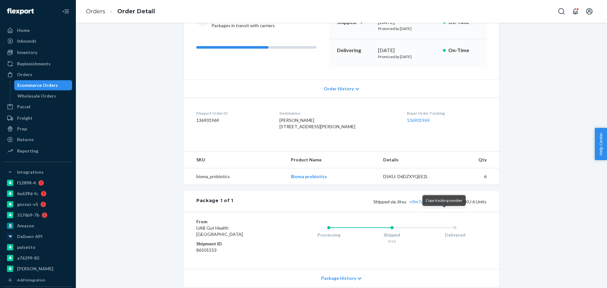
click at [442, 206] on button "Copy tracking number" at bounding box center [446, 202] width 8 height 8
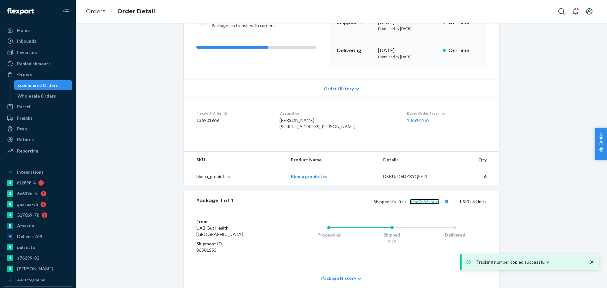
click at [432, 205] on link "n9m7q56sbuxf" at bounding box center [425, 201] width 30 height 5
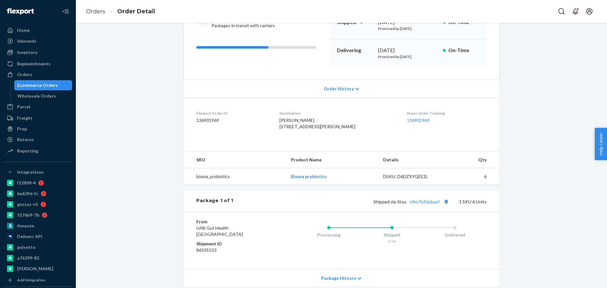
click at [37, 85] on div "Ecommerce Orders" at bounding box center [37, 85] width 40 height 6
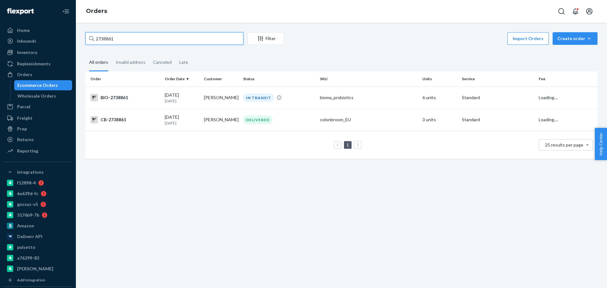
click at [154, 34] on input "2738861" at bounding box center [164, 38] width 158 height 13
paste input "2709552"
type input "2709552"
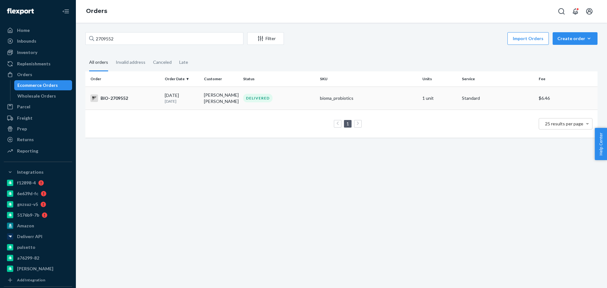
click at [121, 97] on div "BIO-2709552" at bounding box center [124, 99] width 69 height 8
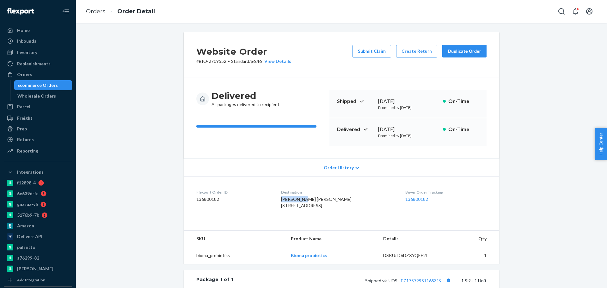
drag, startPoint x: 308, startPoint y: 200, endPoint x: 280, endPoint y: 200, distance: 28.5
click at [280, 200] on dl "Flexport Order ID 136800182 Destination Mary Peter 653 N Main St Frankfort, IN …" at bounding box center [342, 200] width 316 height 47
copy span "Mary Peter"
click at [418, 52] on button "Create Return" at bounding box center [416, 51] width 41 height 13
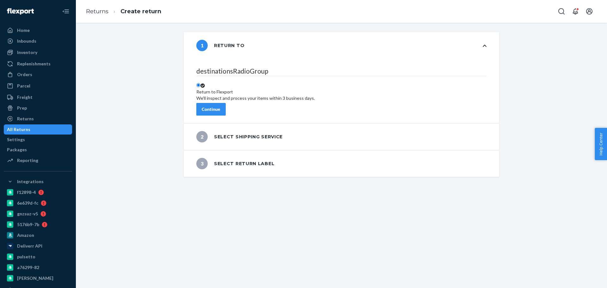
click at [220, 106] on div "Continue" at bounding box center [211, 109] width 19 height 6
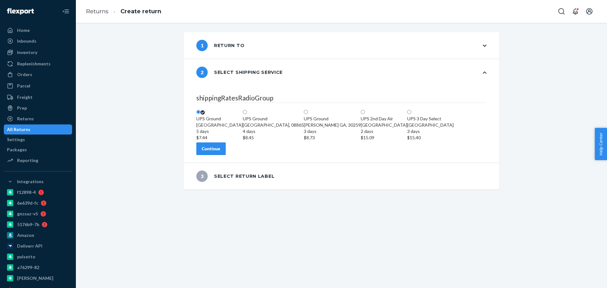
click at [217, 152] on div "Continue" at bounding box center [211, 149] width 19 height 6
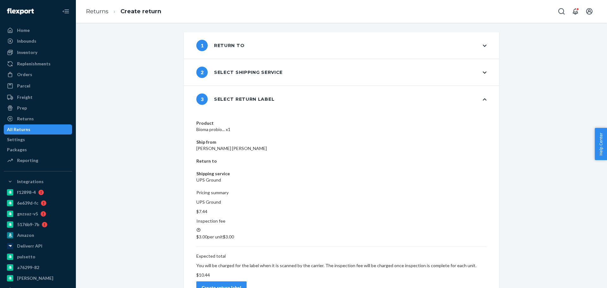
click at [241, 285] on div "Create return label" at bounding box center [222, 288] width 40 height 6
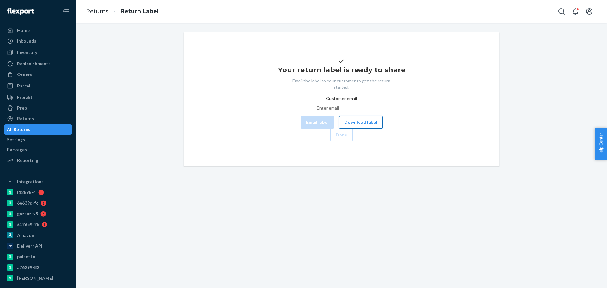
click at [339, 129] on button "Download label" at bounding box center [361, 122] width 44 height 13
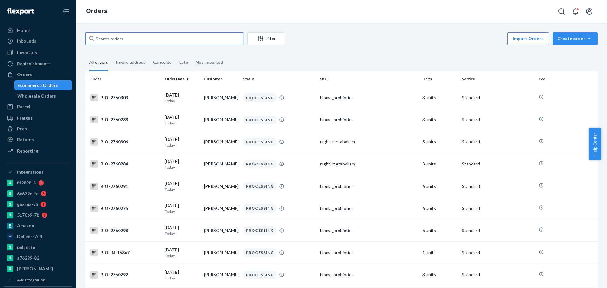
click at [135, 40] on input "text" at bounding box center [164, 38] width 158 height 13
paste input "pat5001540@yahoo.com"
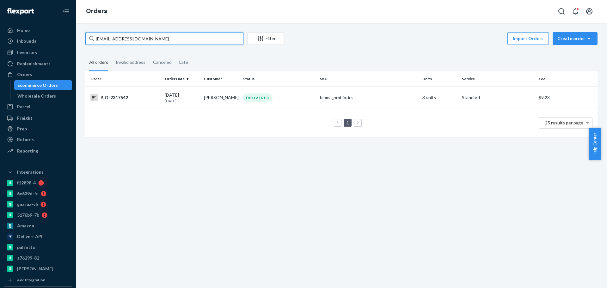
type input "pat5001540@yahoo.com"
click at [128, 96] on div "BIO-2317542" at bounding box center [124, 98] width 69 height 8
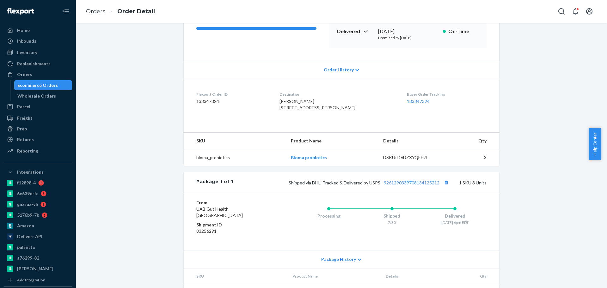
scroll to position [65, 0]
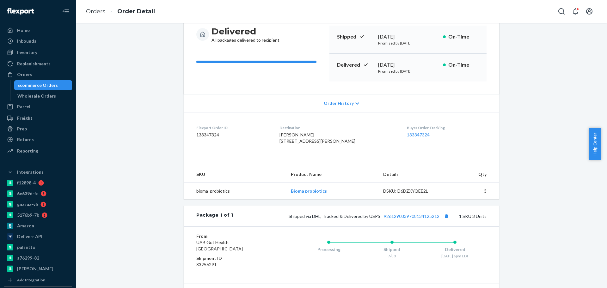
click at [124, 99] on div "Website Order # BIO-2317542 • Standard / $9.23 View Details Create Return Dupli…" at bounding box center [342, 161] width 522 height 387
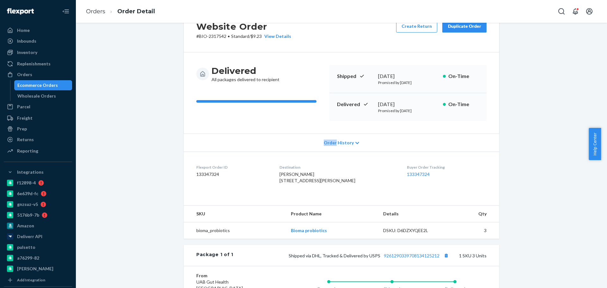
drag, startPoint x: 415, startPoint y: 103, endPoint x: 362, endPoint y: 101, distance: 53.1
click at [362, 101] on div "Delivered August 2, 2025 Promised by August 7, 2025 On-Time" at bounding box center [407, 107] width 157 height 28
click at [363, 101] on icon at bounding box center [366, 104] width 6 height 6
click at [411, 102] on div "August 2, 2025" at bounding box center [408, 104] width 60 height 7
drag, startPoint x: 411, startPoint y: 102, endPoint x: 384, endPoint y: 104, distance: 26.9
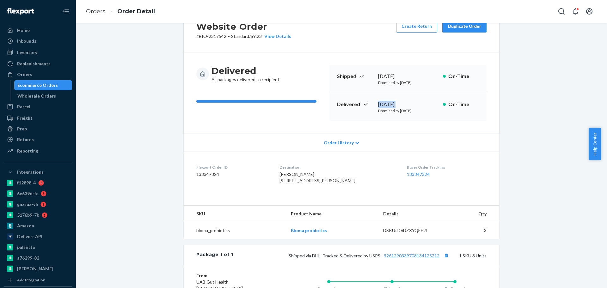
click at [384, 104] on div "August 2, 2025" at bounding box center [408, 104] width 60 height 7
copy div "August 2, 2025"
drag, startPoint x: 378, startPoint y: 103, endPoint x: 417, endPoint y: 107, distance: 39.6
click at [417, 107] on div "August 2, 2025" at bounding box center [408, 104] width 60 height 7
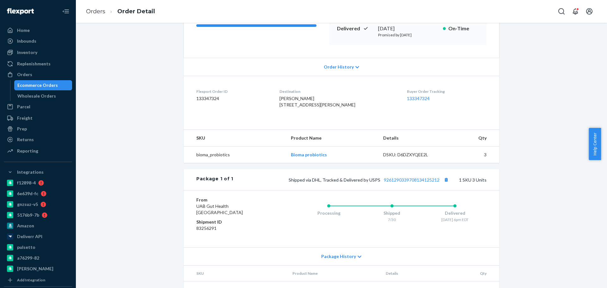
scroll to position [144, 0]
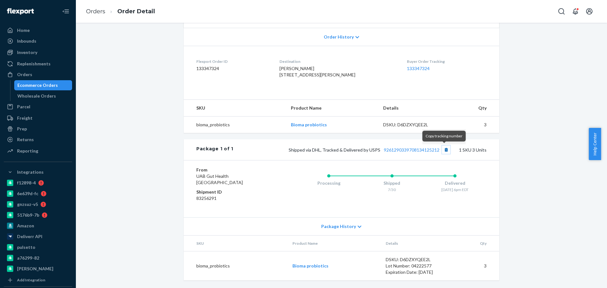
click at [445, 149] on button "Copy tracking number" at bounding box center [446, 150] width 8 height 8
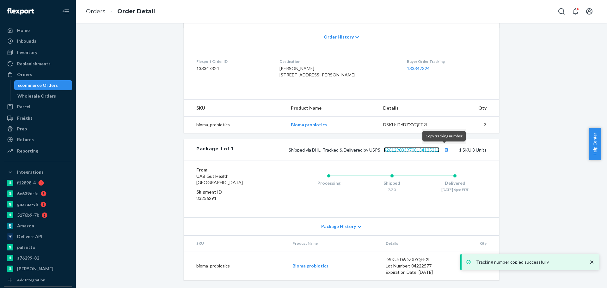
click at [424, 151] on link "9261290339708134125212" at bounding box center [412, 149] width 56 height 5
click at [46, 84] on div "Ecommerce Orders" at bounding box center [37, 85] width 40 height 6
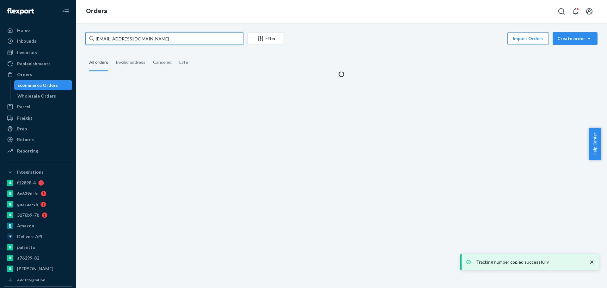
click at [172, 35] on input "pat5001540@yahoo.com" at bounding box center [164, 38] width 158 height 13
paste input "2691538"
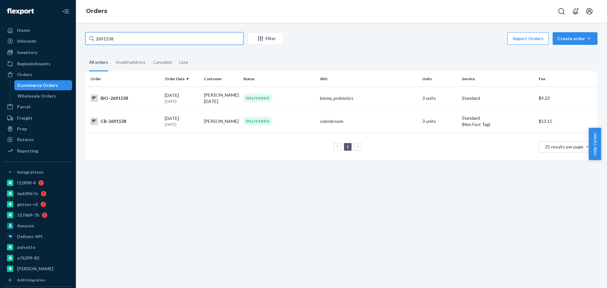
type input "2691538"
click at [123, 95] on div "BIO-2691538" at bounding box center [124, 99] width 69 height 8
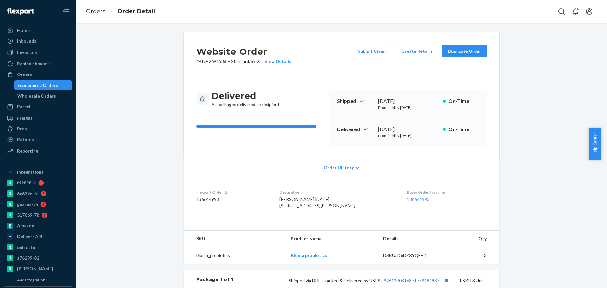
drag, startPoint x: 46, startPoint y: 83, endPoint x: 67, endPoint y: 79, distance: 21.0
click at [46, 83] on div "Ecommerce Orders" at bounding box center [37, 85] width 40 height 6
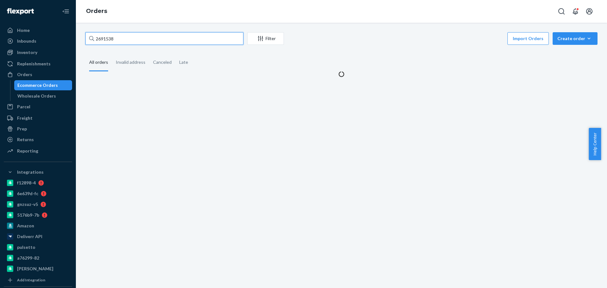
click at [127, 34] on input "2691538" at bounding box center [164, 38] width 158 height 13
paste input "759275"
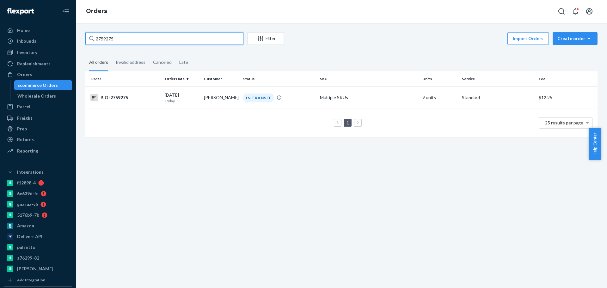
type input "2759275"
click at [129, 98] on div "BIO-2759275" at bounding box center [124, 98] width 69 height 8
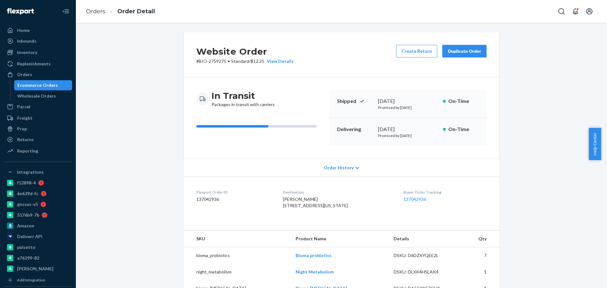
click at [36, 84] on div "Ecommerce Orders" at bounding box center [37, 85] width 40 height 6
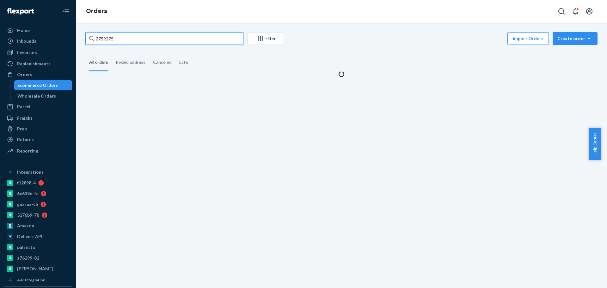
click at [148, 37] on input "2759275" at bounding box center [164, 38] width 158 height 13
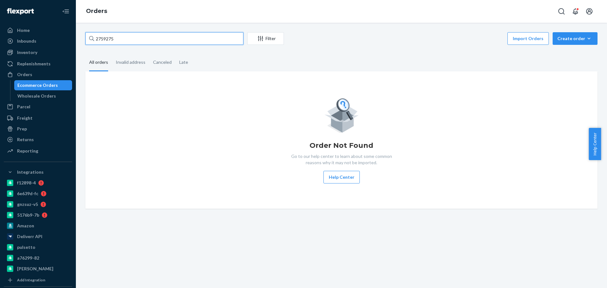
paste input "694288"
type input "2694288"
click at [159, 42] on input "2694288" at bounding box center [164, 38] width 158 height 13
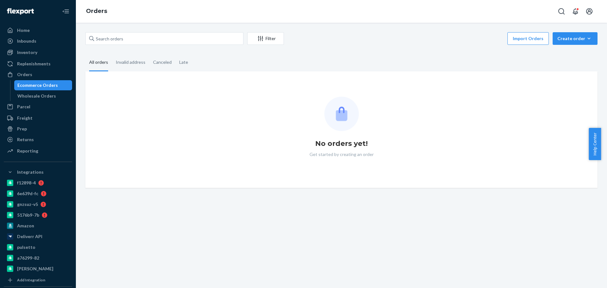
click at [45, 85] on div "Ecommerce Orders" at bounding box center [37, 85] width 40 height 6
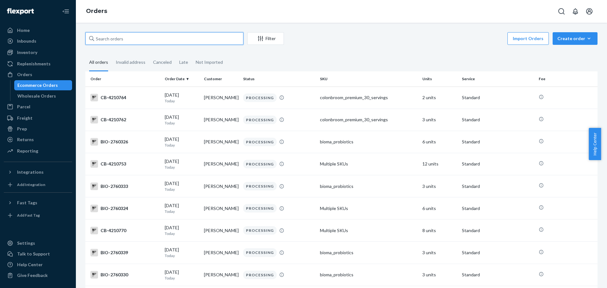
click at [143, 37] on input "text" at bounding box center [164, 38] width 158 height 13
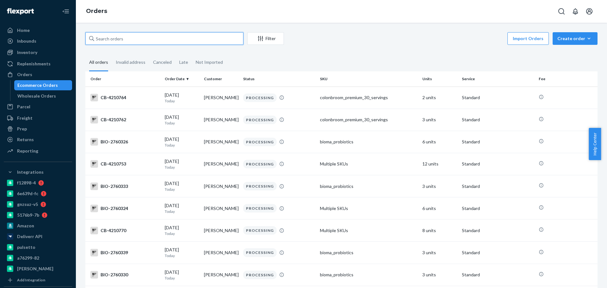
paste input "2694288"
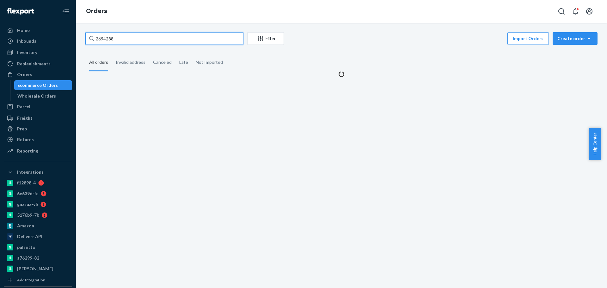
type input "2694288"
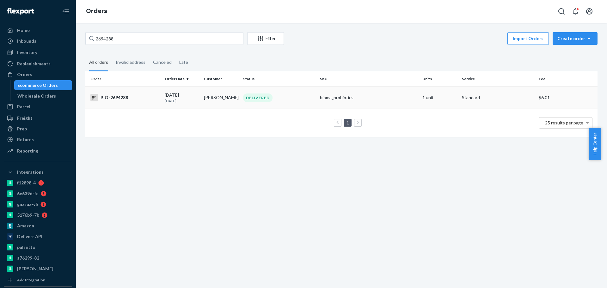
click at [117, 100] on div "BIO-2694288" at bounding box center [124, 98] width 69 height 8
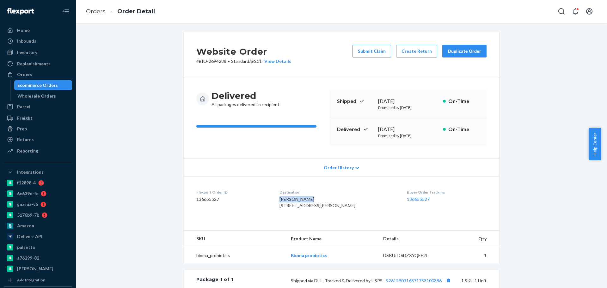
drag, startPoint x: 316, startPoint y: 199, endPoint x: 282, endPoint y: 200, distance: 34.2
click at [282, 200] on dl "Flexport Order ID 136655527 Destination Pamela Wright 9214 Lawford Way Apt 201 …" at bounding box center [342, 200] width 316 height 47
copy span "Pamela Wright"
click at [307, 208] on span "Pamela Wright 9214 Lawford Way Apt 201 Ooltewah, TN 37363-4450 US" at bounding box center [318, 203] width 76 height 12
drag, startPoint x: 314, startPoint y: 200, endPoint x: 278, endPoint y: 198, distance: 36.7
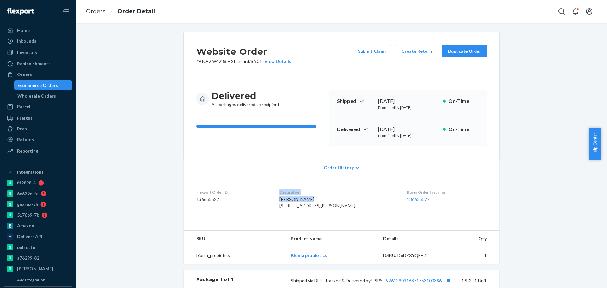
click at [278, 198] on dl "Flexport Order ID 136655527 Destination Pamela Wright 9214 Lawford Way Apt 201 …" at bounding box center [342, 200] width 316 height 47
click at [289, 208] on div "Pamela Wright 9214 Lawford Way Apt 201 Ooltewah, TN 37363-4450 US" at bounding box center [339, 202] width 118 height 13
drag, startPoint x: 317, startPoint y: 198, endPoint x: 280, endPoint y: 198, distance: 37.3
click at [280, 198] on dl "Flexport Order ID 136655527 Destination Pamela Wright 9214 Lawford Way Apt 201 …" at bounding box center [342, 200] width 316 height 47
copy span "Pamela Wright"
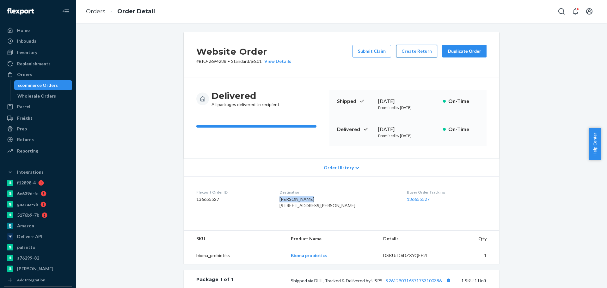
click at [415, 49] on button "Create Return" at bounding box center [416, 51] width 41 height 13
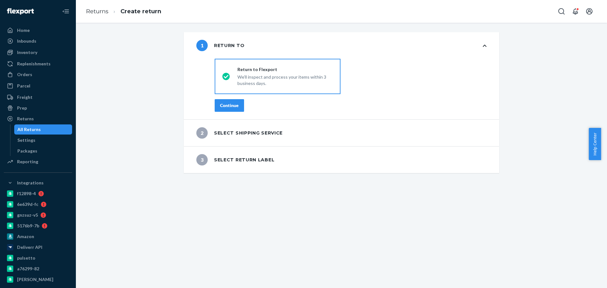
click at [224, 98] on div "destinationsRadioGroup Return to Flexport We'll inspect and process your items …" at bounding box center [350, 87] width 297 height 63
click at [224, 102] on div "Continue" at bounding box center [229, 105] width 19 height 6
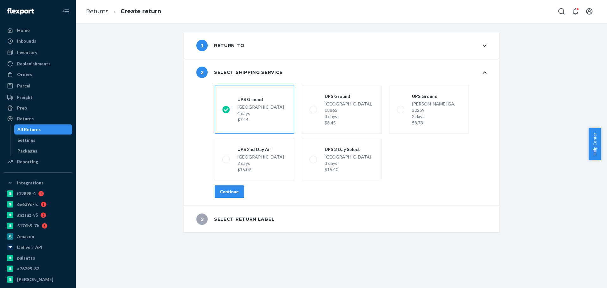
click at [215, 186] on button "Continue" at bounding box center [229, 192] width 29 height 13
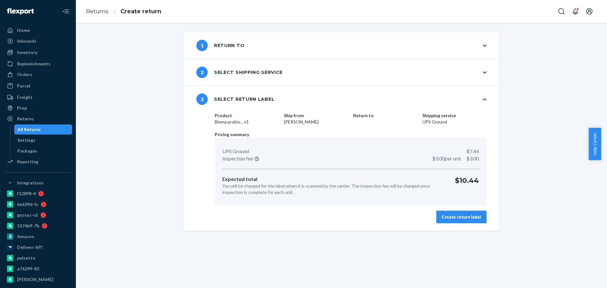
click at [461, 215] on div "Create return label" at bounding box center [462, 217] width 40 height 6
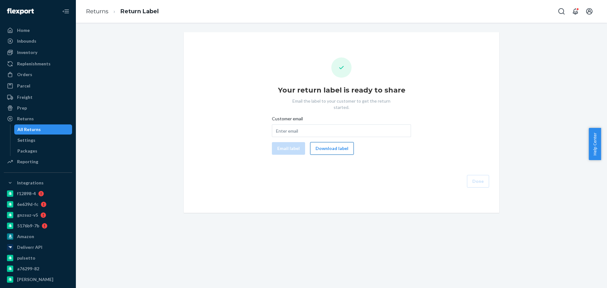
click at [331, 147] on button "Download label" at bounding box center [332, 148] width 44 height 13
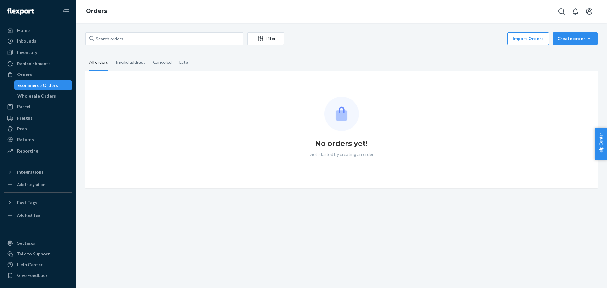
click at [152, 31] on div "Filter Import Orders Create order Ecommerce order Removal order All orders Inva…" at bounding box center [341, 156] width 531 height 266
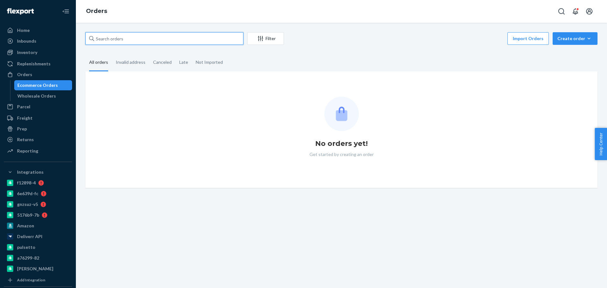
click at [148, 41] on input "text" at bounding box center [164, 38] width 158 height 13
paste input "2563096"
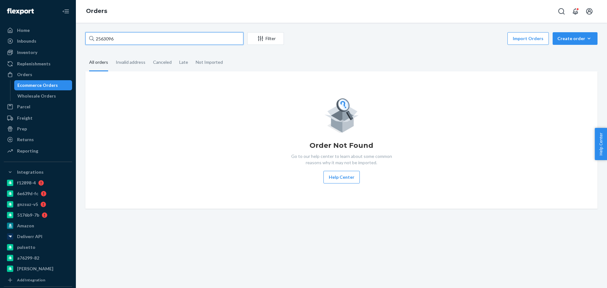
type input "2563096"
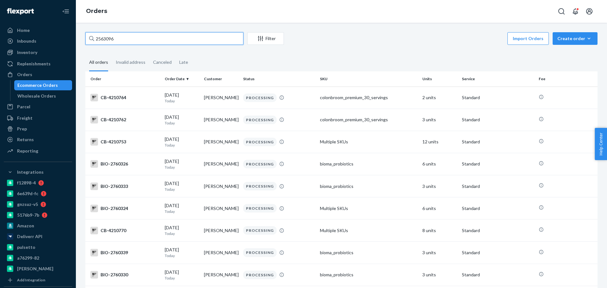
click at [163, 39] on input "2563096" at bounding box center [164, 38] width 158 height 13
paste input "text"
paste input "2563096"
type input "2563096"
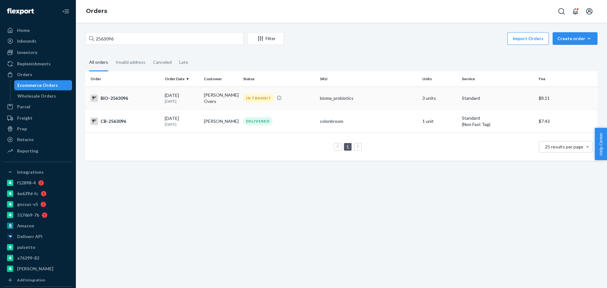
click at [138, 95] on div "BIO-2563096" at bounding box center [124, 99] width 69 height 8
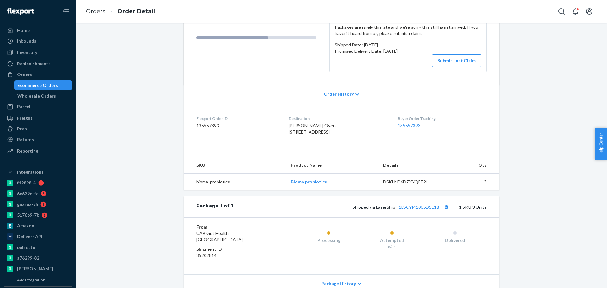
scroll to position [119, 0]
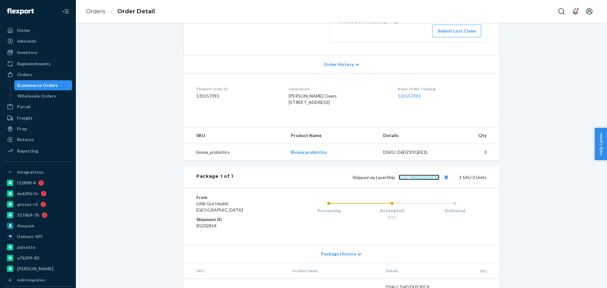
click at [416, 180] on link "1LSCYM1005DSE1B" at bounding box center [419, 177] width 41 height 5
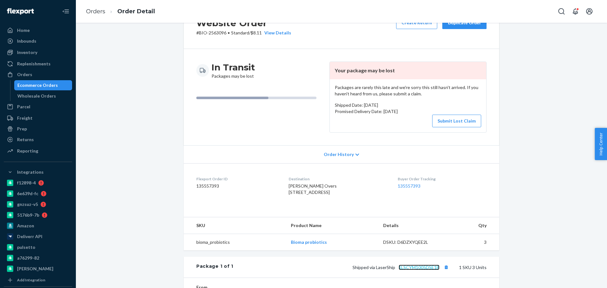
scroll to position [0, 0]
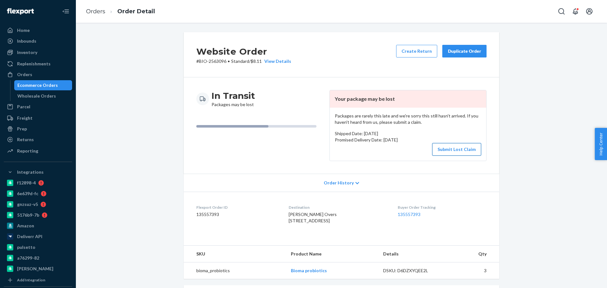
click at [453, 150] on button "Submit Lost Claim" at bounding box center [456, 149] width 49 height 13
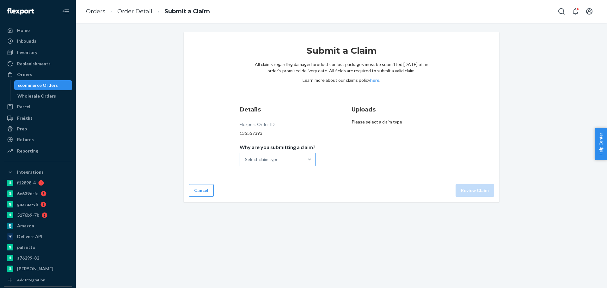
click at [288, 159] on div "Select claim type" at bounding box center [272, 159] width 64 height 13
click at [246, 159] on input "Why are you submitting a claim? Select claim type" at bounding box center [245, 160] width 1 height 6
click at [185, 138] on div "Submit a Claim All claims regarding damaged products or lost packages must be s…" at bounding box center [342, 105] width 316 height 147
click at [37, 86] on div "Ecommerce Orders" at bounding box center [37, 85] width 40 height 6
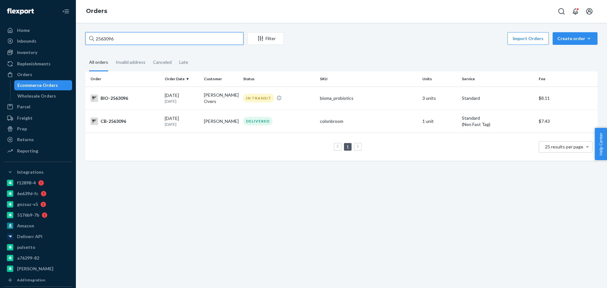
click at [137, 33] on input "2563096" at bounding box center [164, 38] width 158 height 13
paste input "71115"
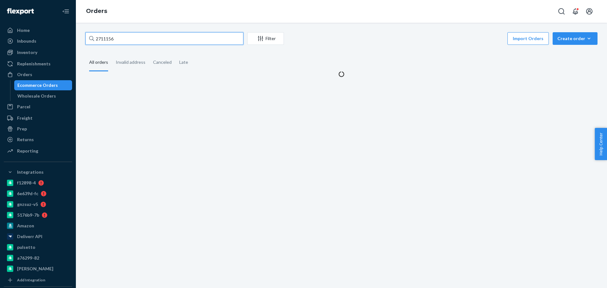
type input "2711156"
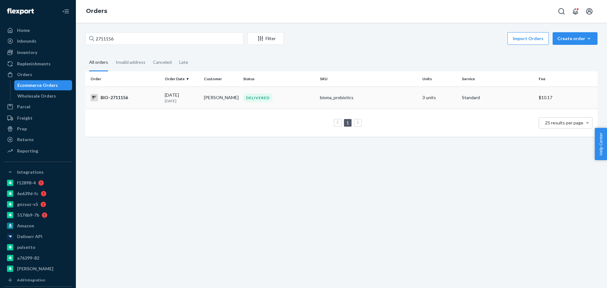
click at [132, 96] on div "BIO-2711156" at bounding box center [124, 98] width 69 height 8
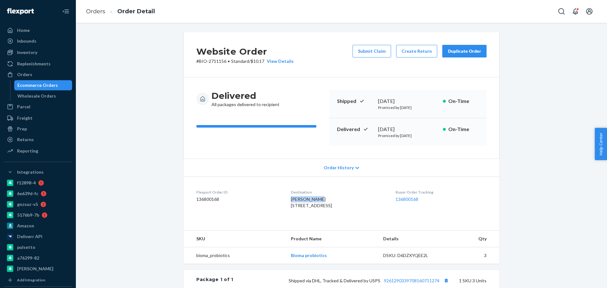
drag, startPoint x: 282, startPoint y: 198, endPoint x: 317, endPoint y: 200, distance: 34.8
click at [317, 200] on dl "Flexport Order ID 136800168 Destination [PERSON_NAME] [STREET_ADDRESS] US Buyer…" at bounding box center [342, 200] width 316 height 47
copy span "[PERSON_NAME]"
click at [416, 49] on button "Create Return" at bounding box center [416, 51] width 41 height 13
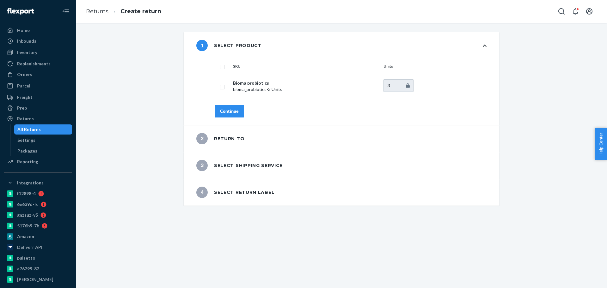
click at [220, 66] on input "checkbox" at bounding box center [222, 66] width 5 height 7
checkbox input "true"
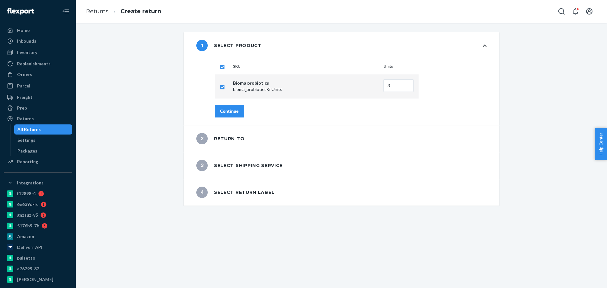
click at [226, 109] on div "Continue" at bounding box center [229, 111] width 19 height 6
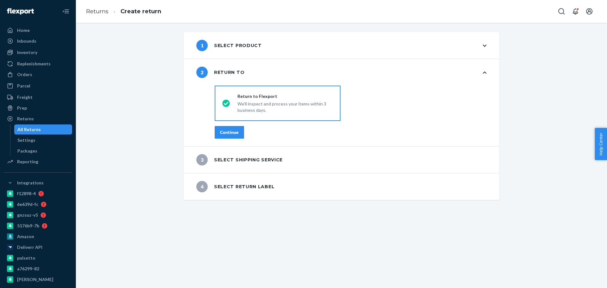
click at [226, 129] on button "Continue" at bounding box center [229, 132] width 29 height 13
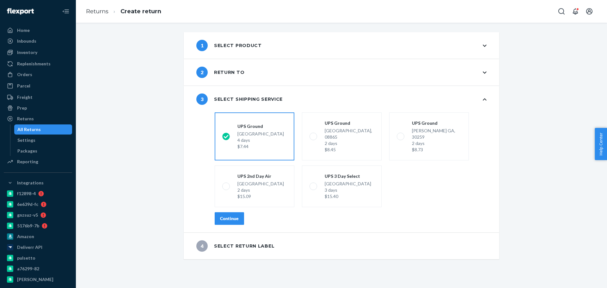
click at [220, 216] on div "Continue" at bounding box center [229, 219] width 19 height 6
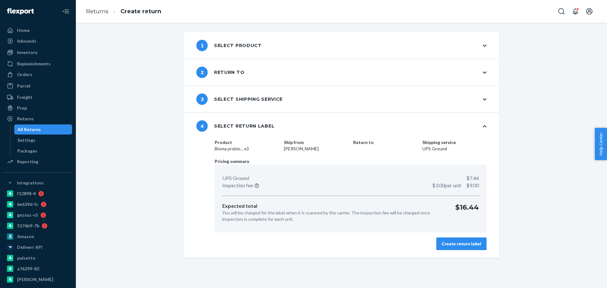
click at [470, 251] on div "Product Bioma probio... x3 Ship from Carol Taylor Return to Shipping service UP…" at bounding box center [350, 198] width 297 height 119
click at [468, 247] on div "Create return label" at bounding box center [462, 244] width 40 height 6
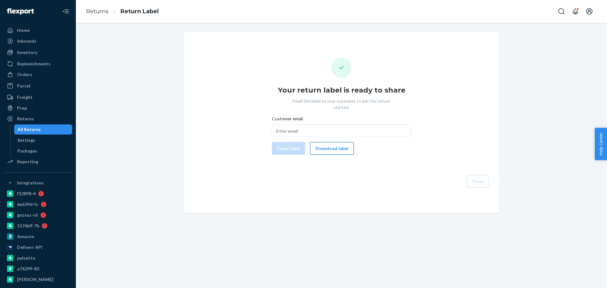
click at [330, 146] on button "Download label" at bounding box center [332, 148] width 44 height 13
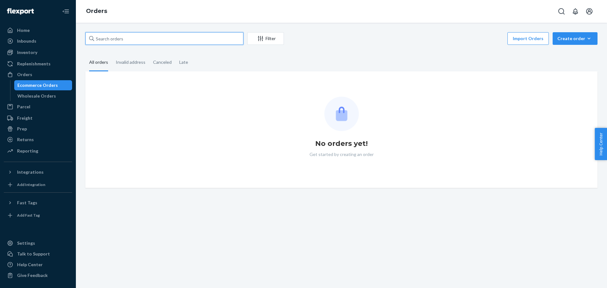
click at [157, 42] on input "text" at bounding box center [164, 38] width 158 height 13
paste input "2718250"
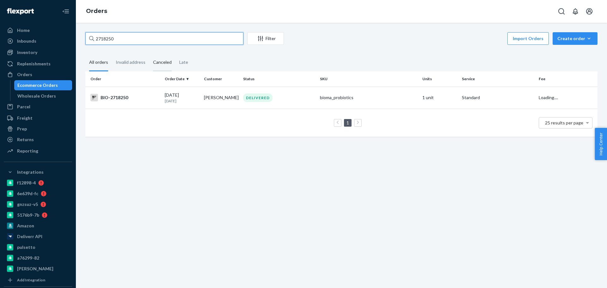
type input "2718250"
click at [142, 97] on div "BIO-2718250" at bounding box center [124, 98] width 69 height 8
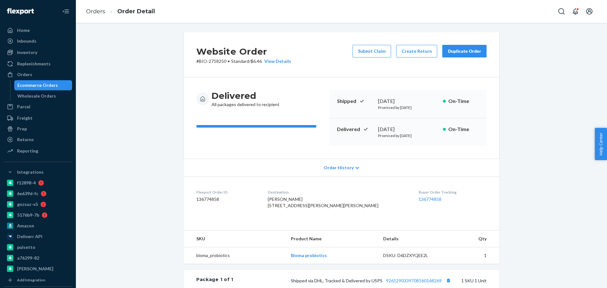
click at [146, 136] on div "Website Order # BIO-2718250 • Standard / $6.46 View Details Submit Claim Create…" at bounding box center [342, 225] width 522 height 387
click at [174, 105] on div "Website Order # BIO-2718250 • Standard / $6.46 View Details Submit Claim Create…" at bounding box center [342, 225] width 522 height 387
click at [153, 134] on div "Website Order # BIO-2718250 • Standard / $6.46 View Details Submit Claim Create…" at bounding box center [342, 225] width 522 height 387
